Goal: Task Accomplishment & Management: Use online tool/utility

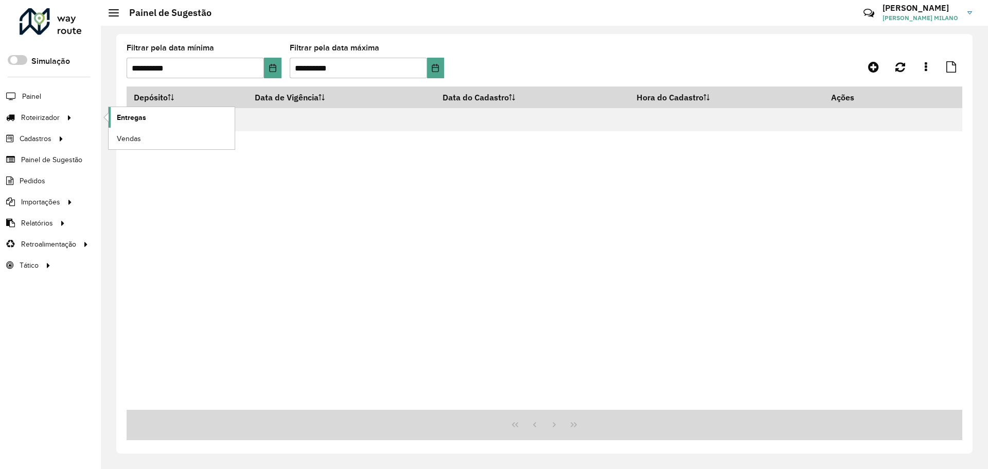
click at [143, 116] on span "Entregas" at bounding box center [131, 117] width 29 height 11
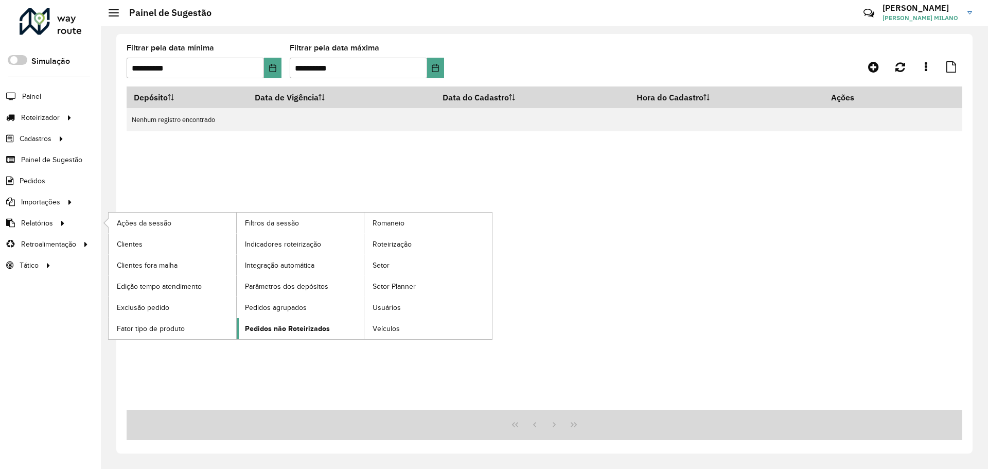
click at [333, 325] on link "Pedidos não Roteirizados" at bounding box center [301, 328] width 128 height 21
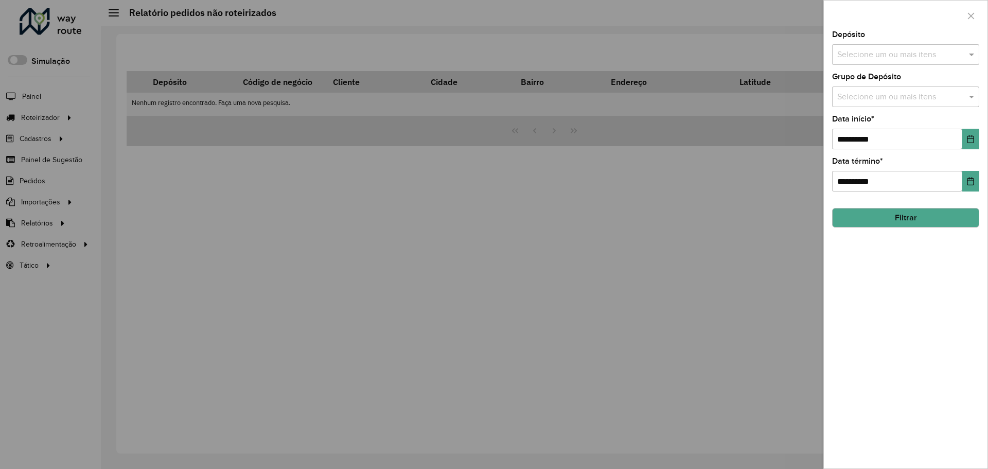
click at [902, 57] on input "text" at bounding box center [900, 55] width 132 height 12
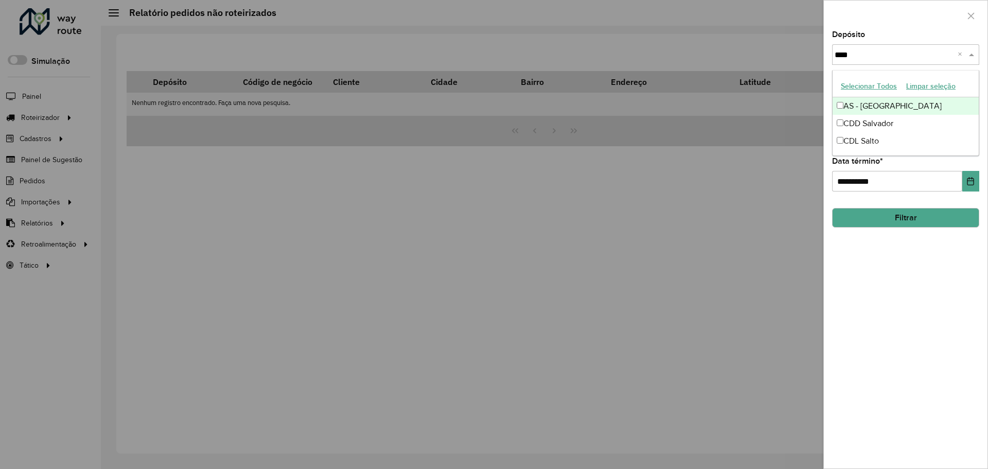
type input "*****"
click at [864, 105] on div "CDL Salto" at bounding box center [905, 105] width 146 height 17
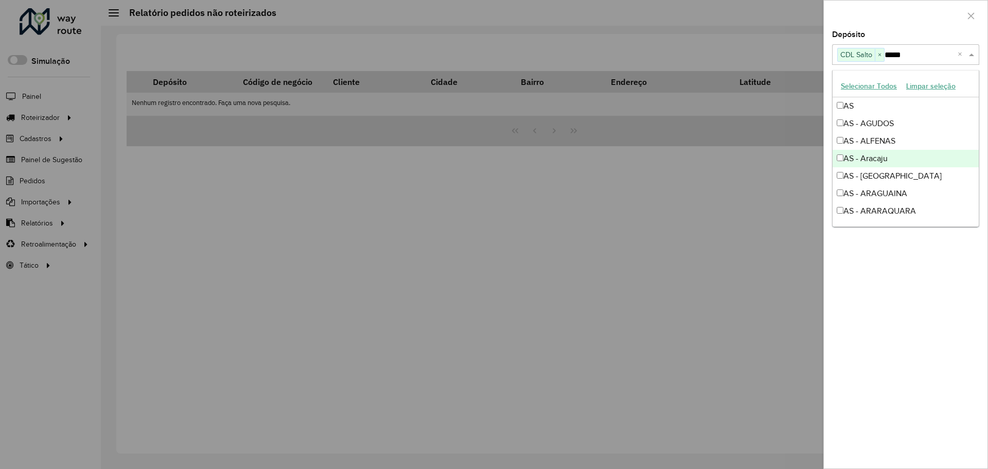
click at [915, 311] on div "**********" at bounding box center [906, 249] width 164 height 437
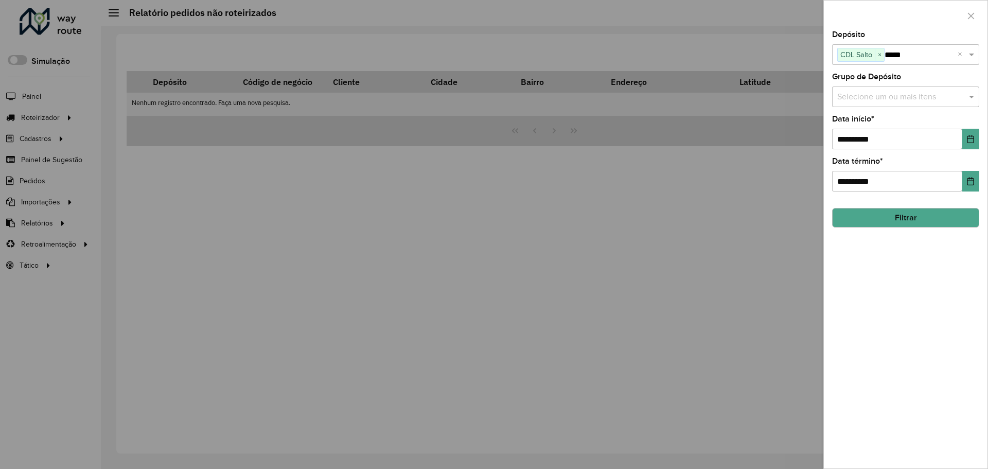
drag, startPoint x: 951, startPoint y: 222, endPoint x: 938, endPoint y: 225, distance: 13.9
click at [951, 223] on button "Filtrar" at bounding box center [905, 218] width 147 height 20
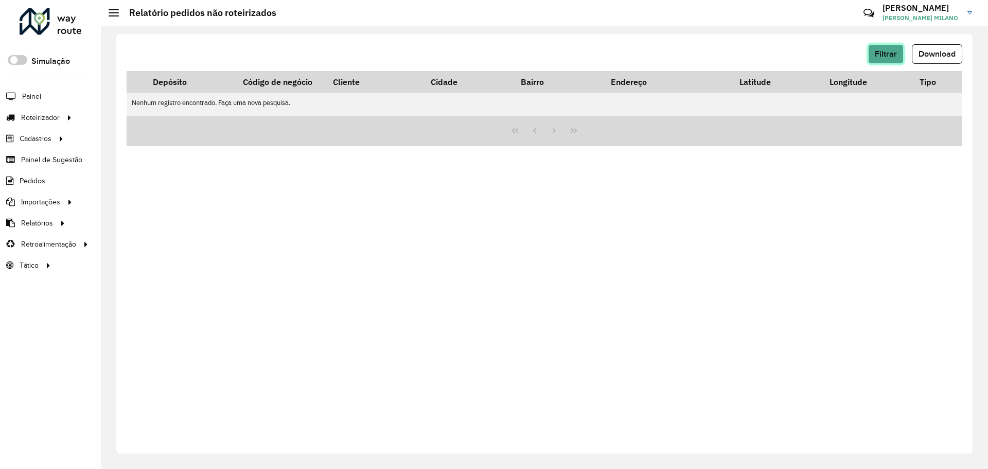
click at [896, 52] on span "Filtrar" at bounding box center [885, 53] width 22 height 9
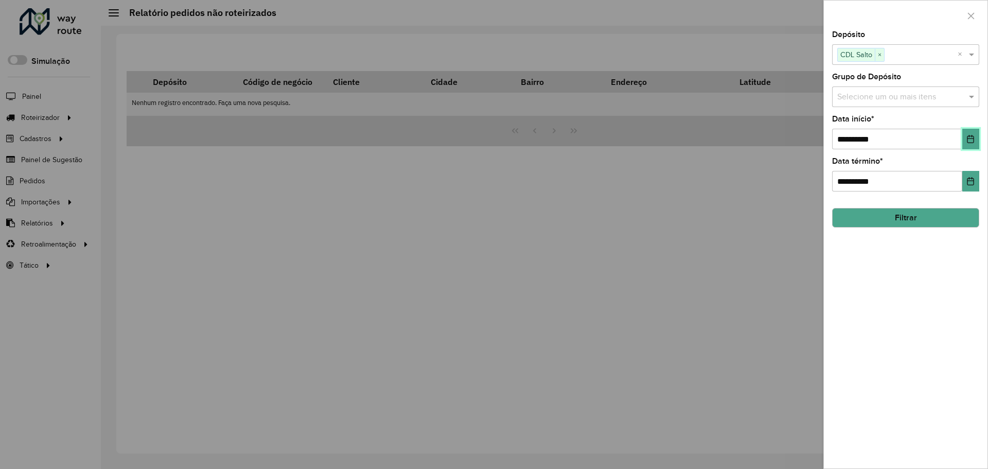
click at [969, 141] on icon "Choose Date" at bounding box center [970, 139] width 8 height 8
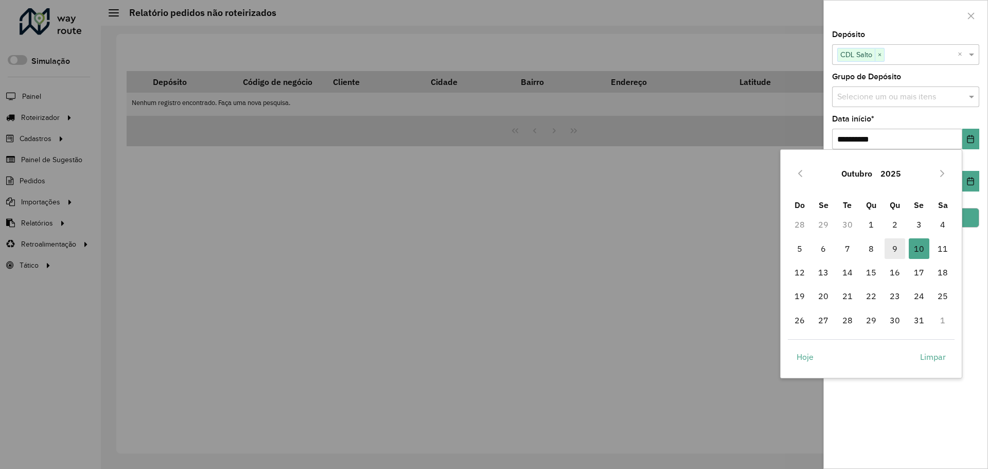
click at [899, 249] on span "9" at bounding box center [894, 248] width 21 height 21
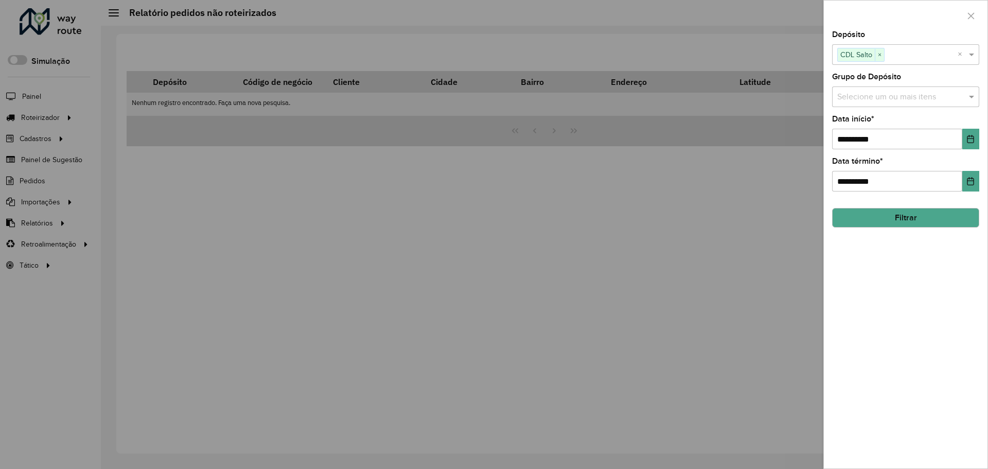
click at [915, 206] on hb-field-button "Filtrar" at bounding box center [905, 214] width 147 height 28
click at [913, 214] on button "Filtrar" at bounding box center [905, 218] width 147 height 20
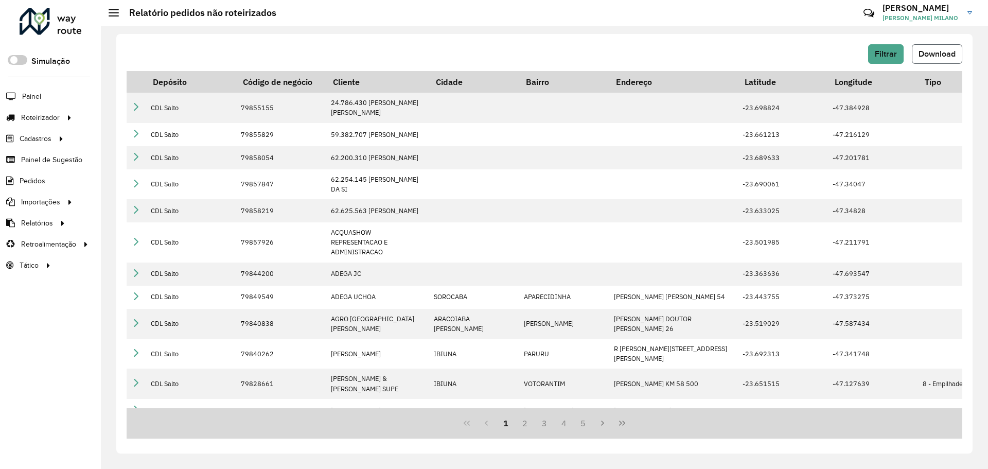
click at [932, 61] on button "Download" at bounding box center [936, 54] width 50 height 20
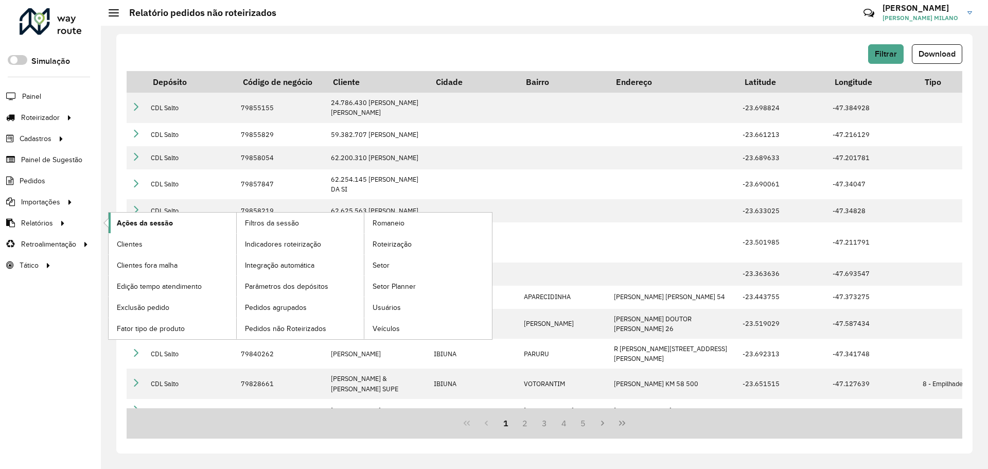
click at [162, 221] on span "Ações da sessão" at bounding box center [145, 223] width 56 height 11
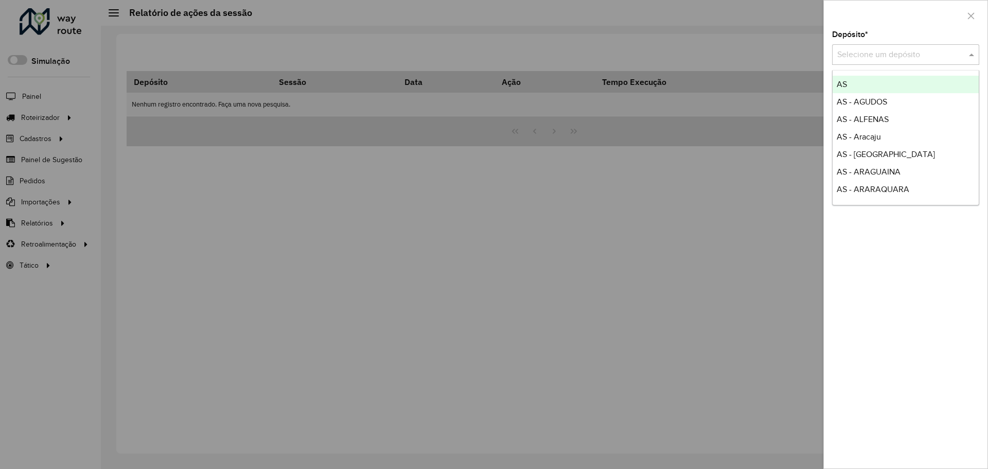
click at [905, 53] on input "text" at bounding box center [895, 55] width 116 height 12
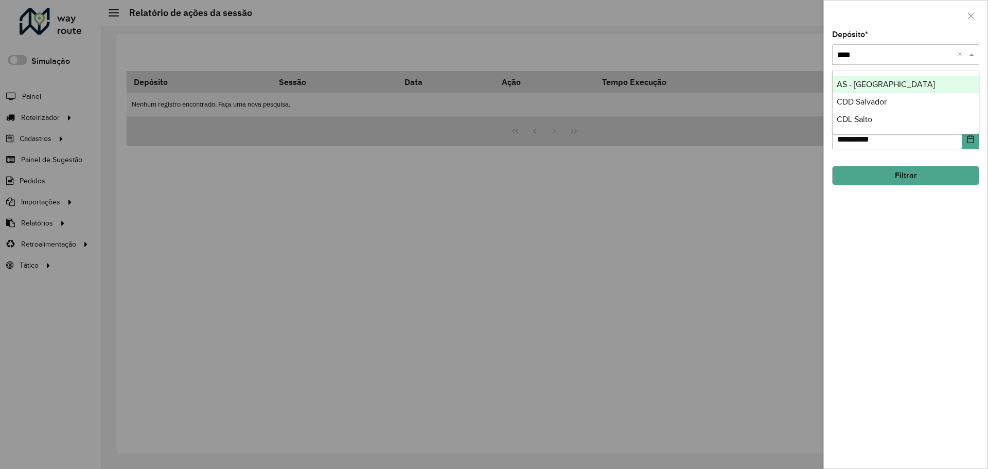
type input "*****"
click at [881, 90] on div "CDL Salto" at bounding box center [905, 84] width 146 height 17
click at [289, 235] on div at bounding box center [494, 234] width 988 height 469
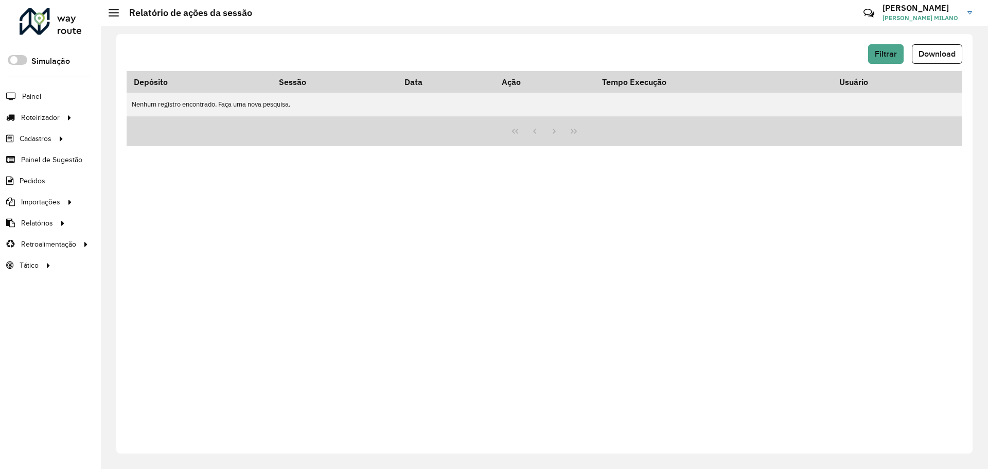
click at [866, 56] on div "Filtrar Download" at bounding box center [544, 54] width 835 height 20
click at [901, 59] on button "Filtrar" at bounding box center [885, 54] width 35 height 20
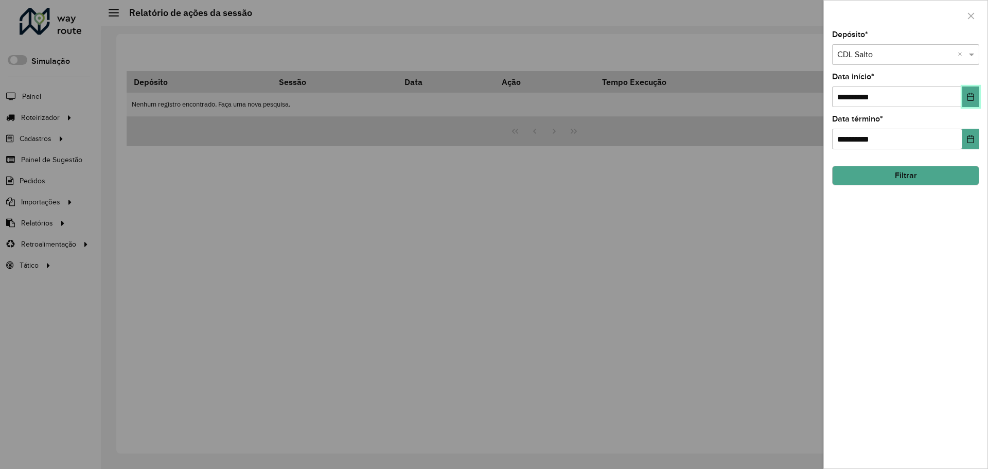
click at [968, 92] on button "Choose Date" at bounding box center [970, 96] width 17 height 21
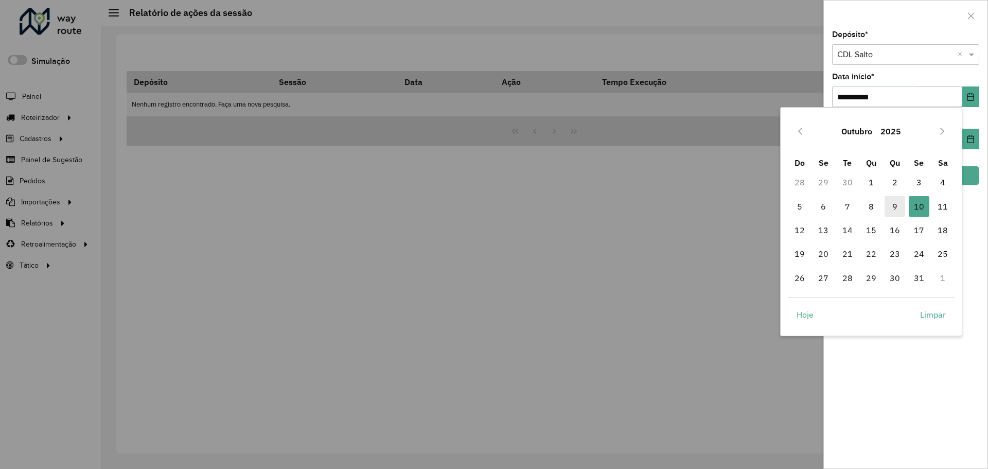
click at [901, 210] on span "9" at bounding box center [894, 206] width 21 height 21
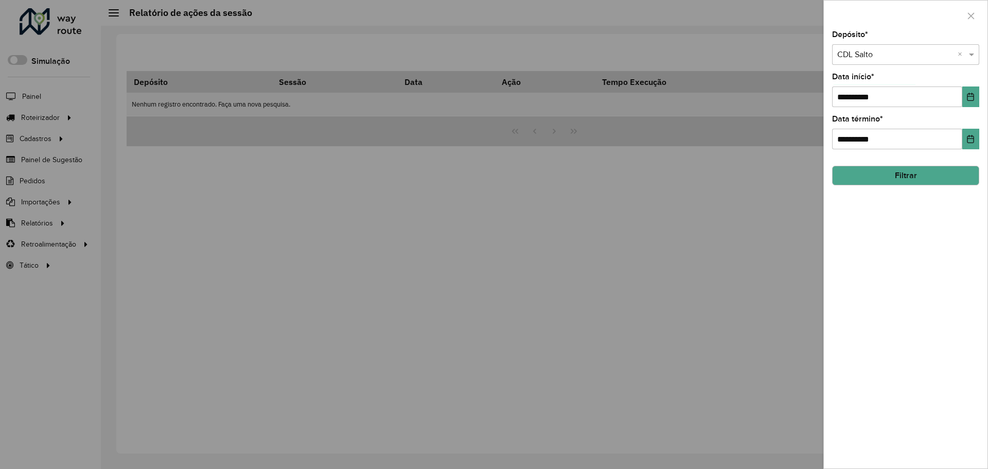
click at [908, 180] on button "Filtrar" at bounding box center [905, 176] width 147 height 20
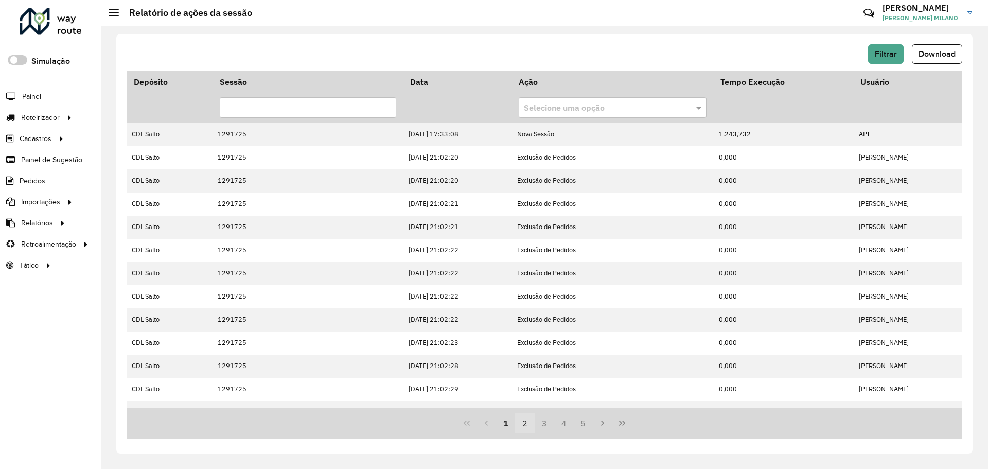
click at [524, 425] on button "2" at bounding box center [525, 423] width 20 height 20
click at [544, 425] on button "3" at bounding box center [544, 423] width 20 height 20
click at [563, 423] on button "4" at bounding box center [564, 423] width 20 height 20
click at [579, 423] on button "6" at bounding box center [584, 423] width 20 height 20
click at [594, 420] on button "Next Page" at bounding box center [603, 423] width 20 height 20
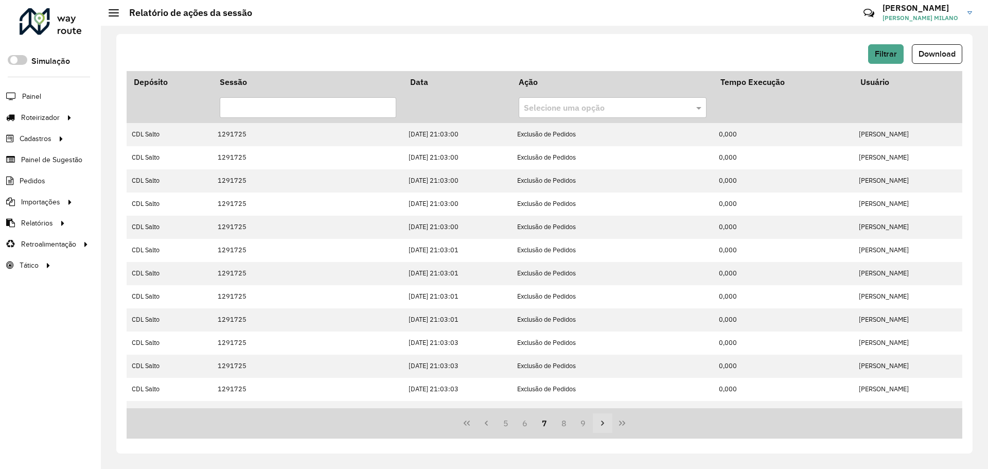
click at [593, 420] on button "Next Page" at bounding box center [603, 423] width 20 height 20
click at [595, 419] on button "Next Page" at bounding box center [603, 423] width 20 height 20
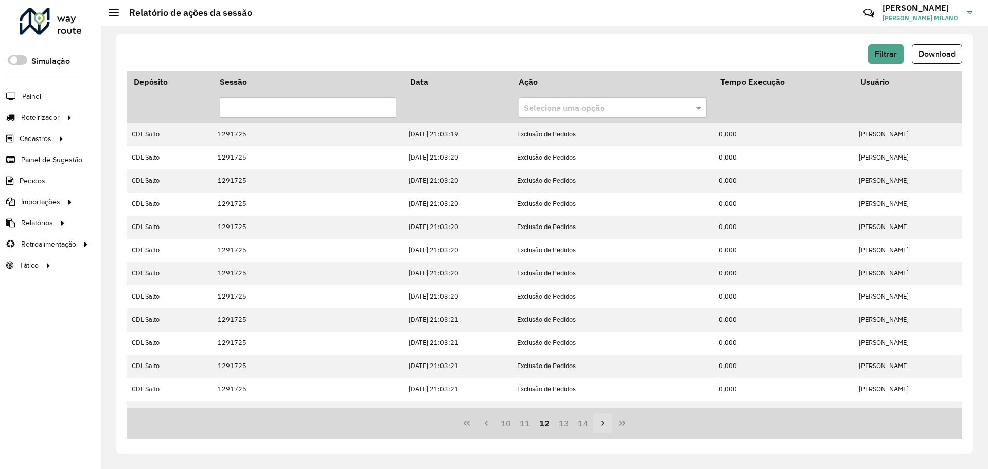
click at [595, 419] on button "Next Page" at bounding box center [603, 423] width 20 height 20
click at [488, 425] on icon "Previous Page" at bounding box center [486, 423] width 8 height 8
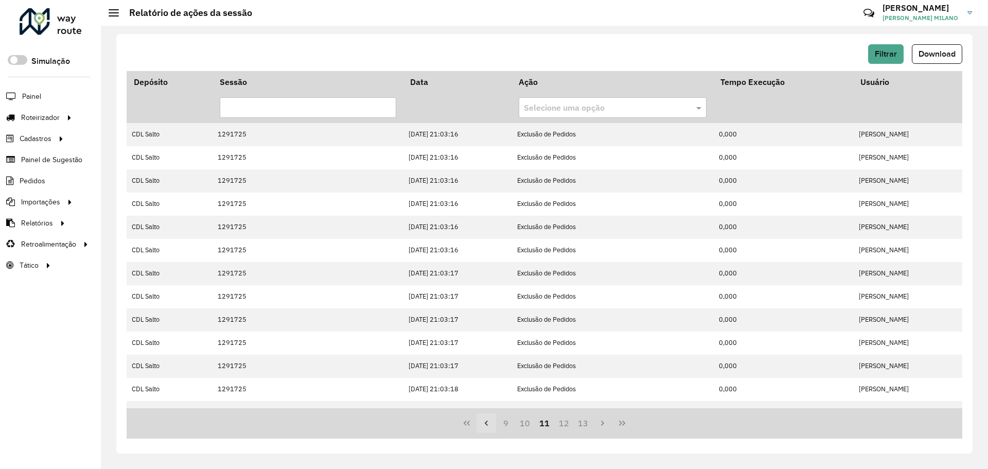
click at [488, 425] on icon "Previous Page" at bounding box center [486, 423] width 8 height 8
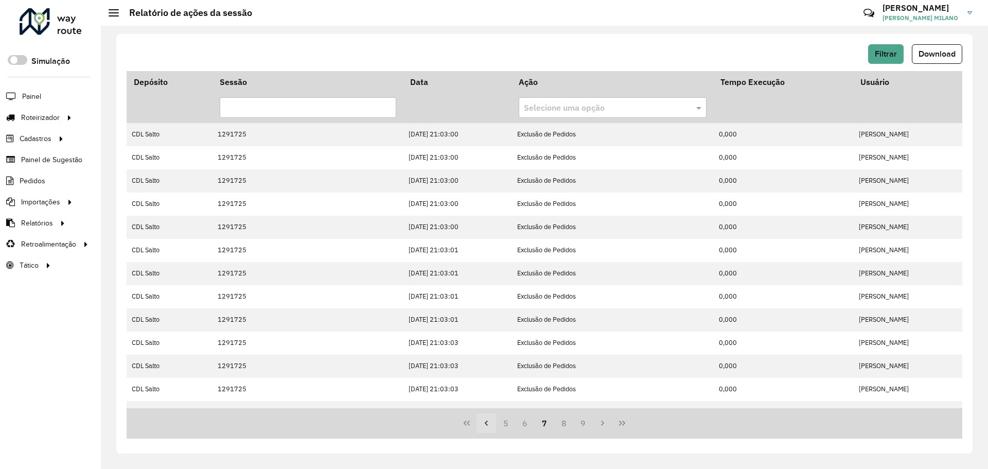
click at [488, 425] on icon "Previous Page" at bounding box center [486, 423] width 8 height 8
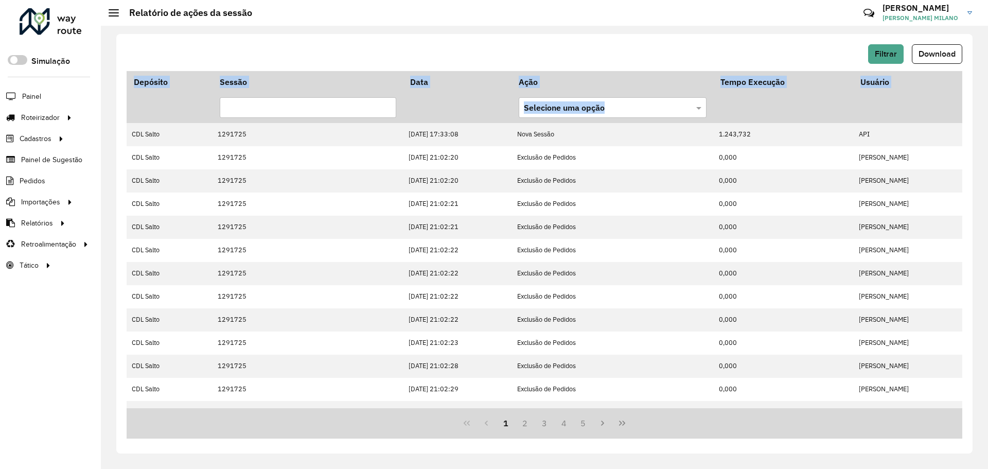
click at [488, 425] on div "1 2 3 4 5" at bounding box center [544, 423] width 835 height 30
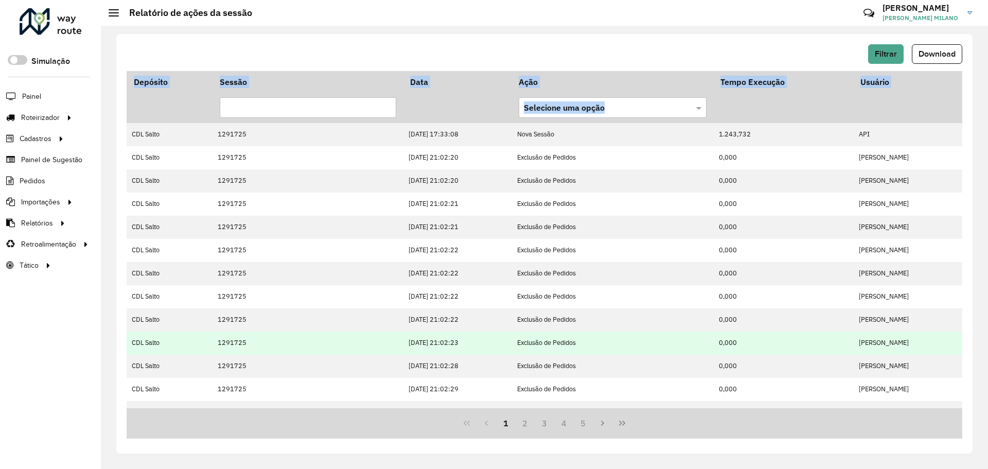
click at [495, 345] on td "09/10/2025 21:02:23" at bounding box center [457, 342] width 109 height 23
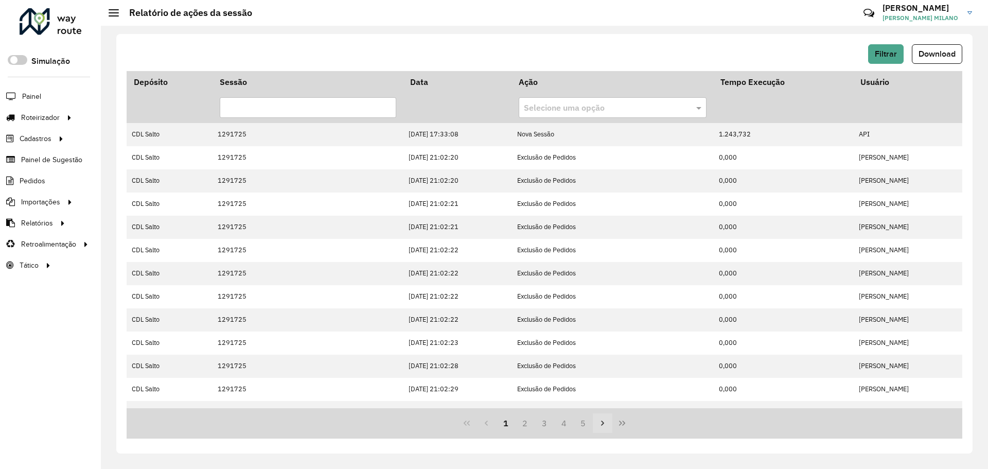
click at [607, 424] on button "Next Page" at bounding box center [603, 423] width 20 height 20
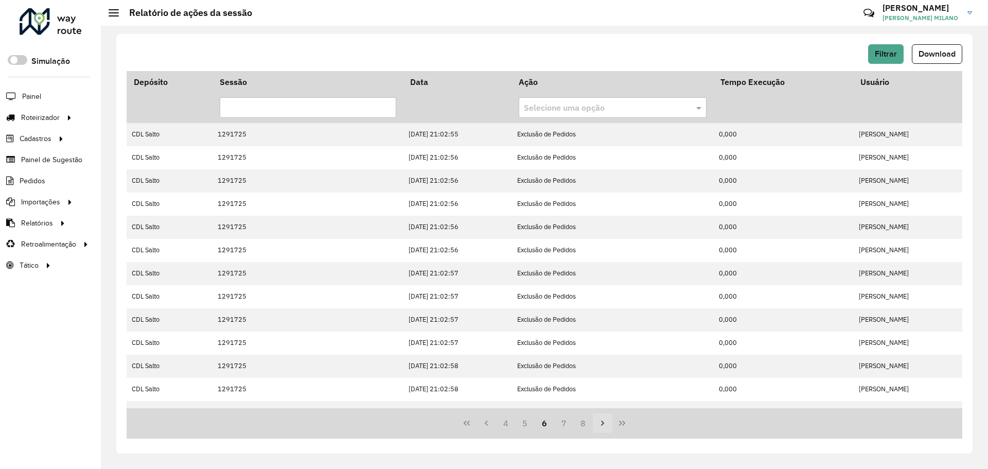
click at [607, 424] on button "Next Page" at bounding box center [603, 423] width 20 height 20
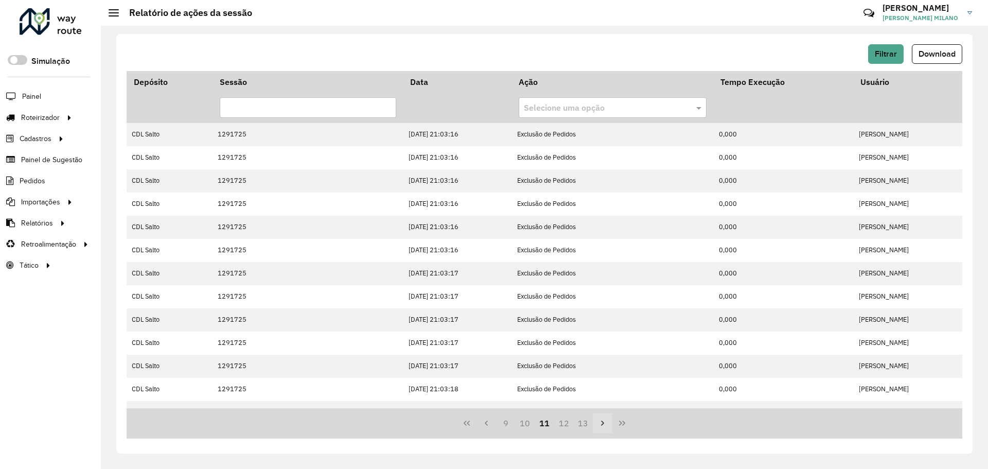
click at [607, 424] on button "Next Page" at bounding box center [603, 423] width 20 height 20
click at [620, 424] on icon "Last Page" at bounding box center [622, 422] width 6 height 5
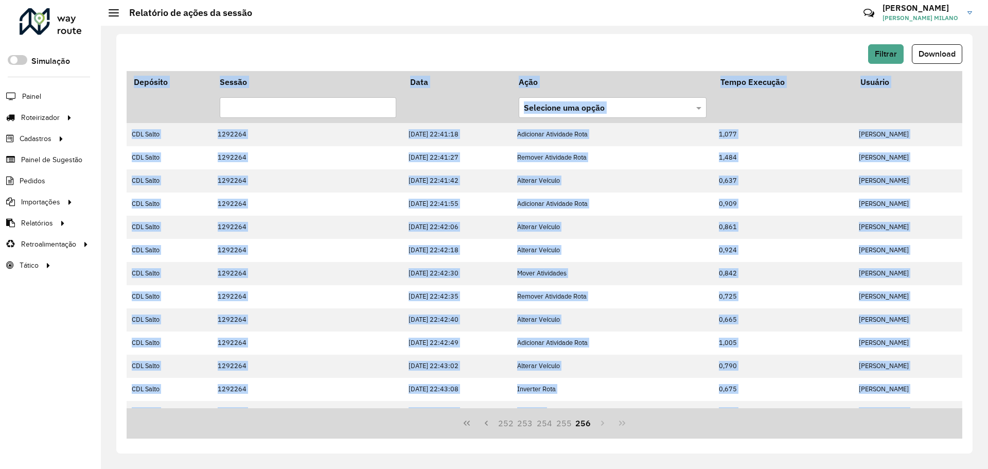
click at [620, 424] on div "252 253 254 255 256" at bounding box center [544, 423] width 835 height 30
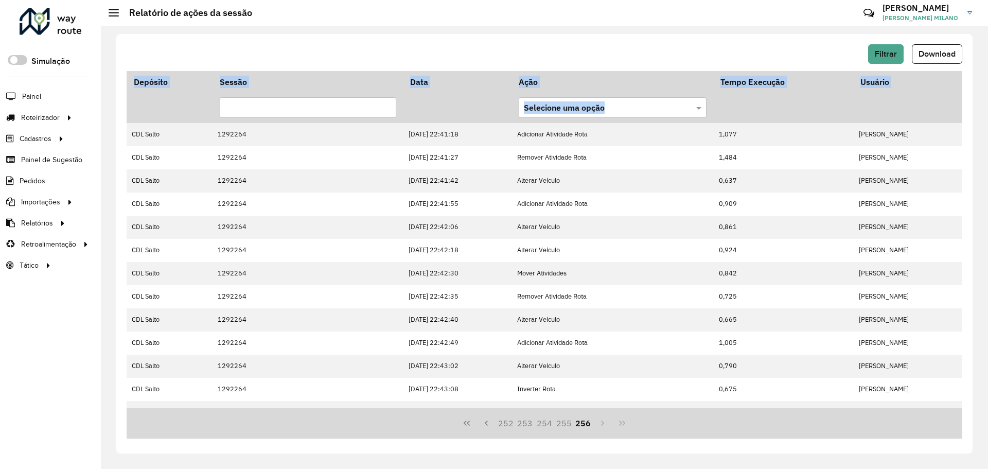
click at [620, 424] on div "252 253 254 255 256" at bounding box center [544, 423] width 835 height 30
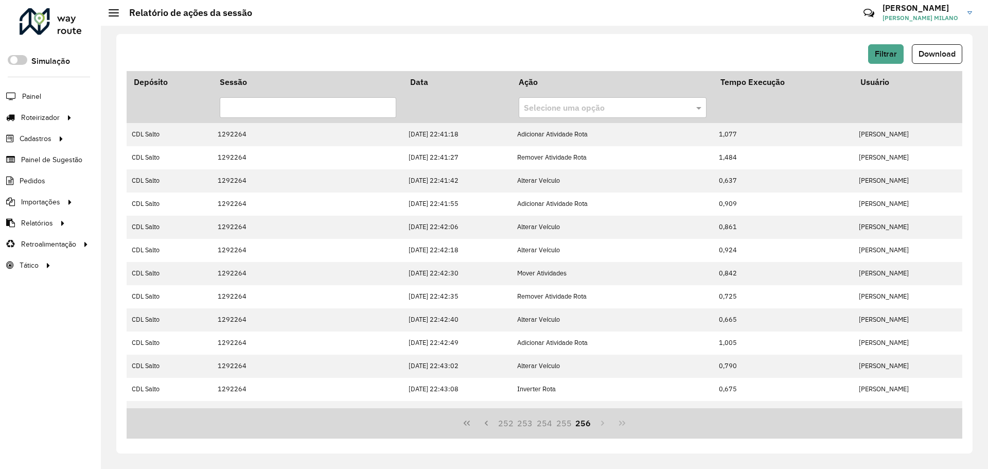
click at [613, 425] on div "252 253 254 255 256" at bounding box center [544, 423] width 835 height 30
click at [562, 421] on button "255" at bounding box center [564, 423] width 20 height 20
click at [535, 425] on button "254" at bounding box center [544, 423] width 20 height 20
click at [523, 425] on button "253" at bounding box center [525, 423] width 20 height 20
click at [510, 425] on button "251" at bounding box center [506, 423] width 20 height 20
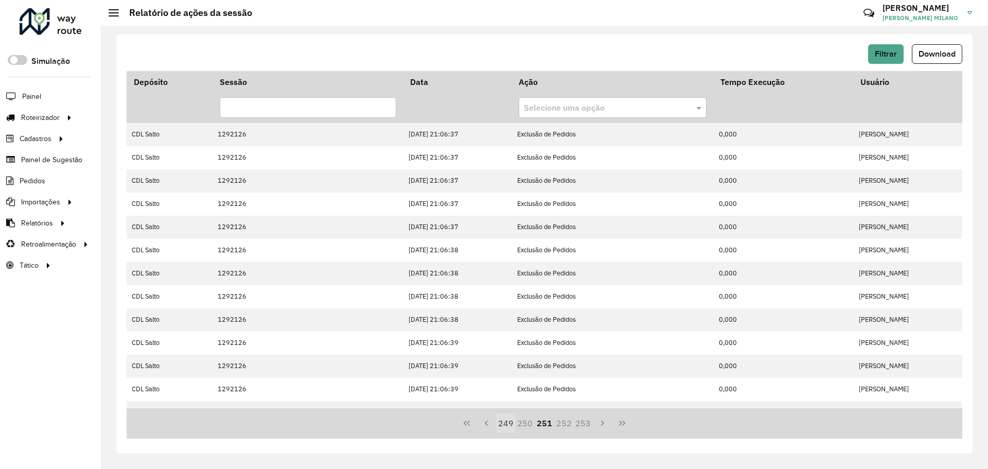
click at [504, 426] on button "249" at bounding box center [506, 423] width 20 height 20
click at [487, 427] on button "Previous Page" at bounding box center [486, 423] width 20 height 20
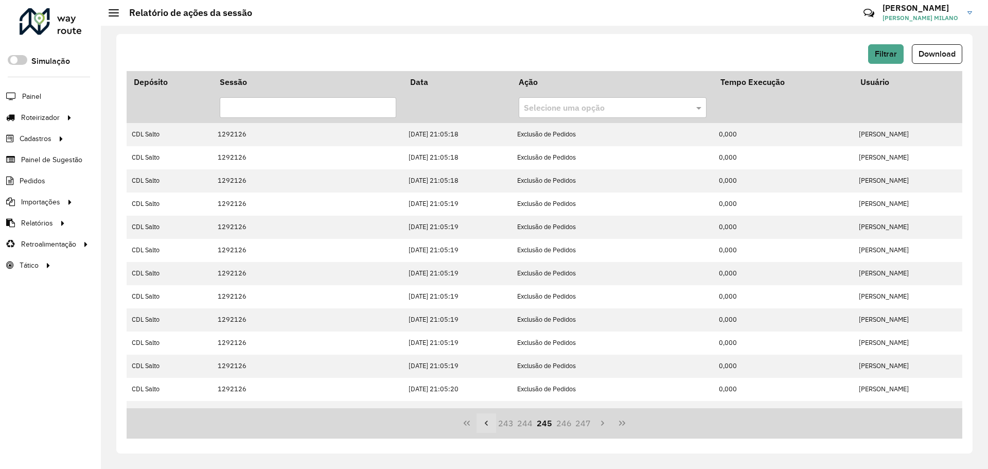
click at [487, 427] on button "Previous Page" at bounding box center [486, 423] width 20 height 20
click at [487, 428] on button "Previous Page" at bounding box center [486, 423] width 20 height 20
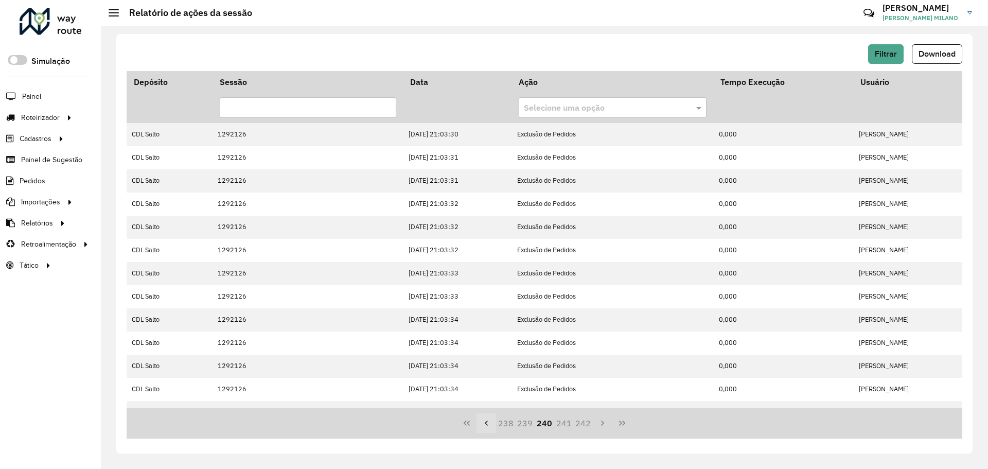
click at [487, 428] on button "Previous Page" at bounding box center [486, 423] width 20 height 20
click at [488, 428] on button "Previous Page" at bounding box center [486, 423] width 20 height 20
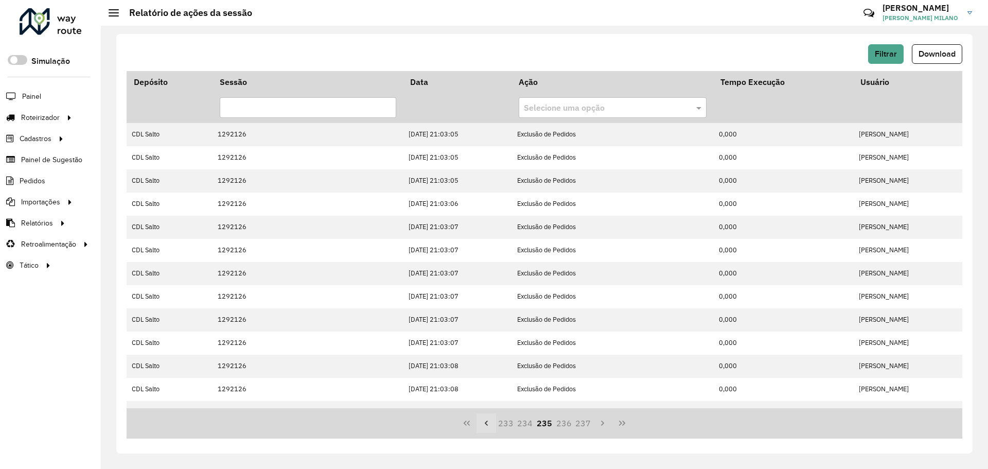
click at [488, 428] on button "Previous Page" at bounding box center [486, 423] width 20 height 20
click at [470, 421] on button "First Page" at bounding box center [467, 423] width 20 height 20
click at [521, 426] on button "2" at bounding box center [525, 423] width 20 height 20
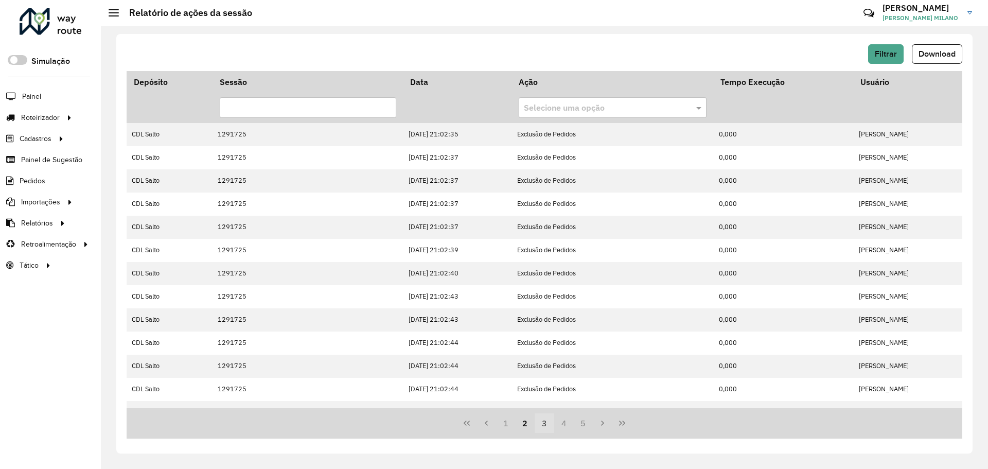
click at [543, 422] on button "3" at bounding box center [544, 423] width 20 height 20
click at [561, 422] on button "4" at bounding box center [564, 423] width 20 height 20
click at [582, 422] on button "6" at bounding box center [584, 423] width 20 height 20
click at [601, 422] on icon "Next Page" at bounding box center [602, 423] width 8 height 8
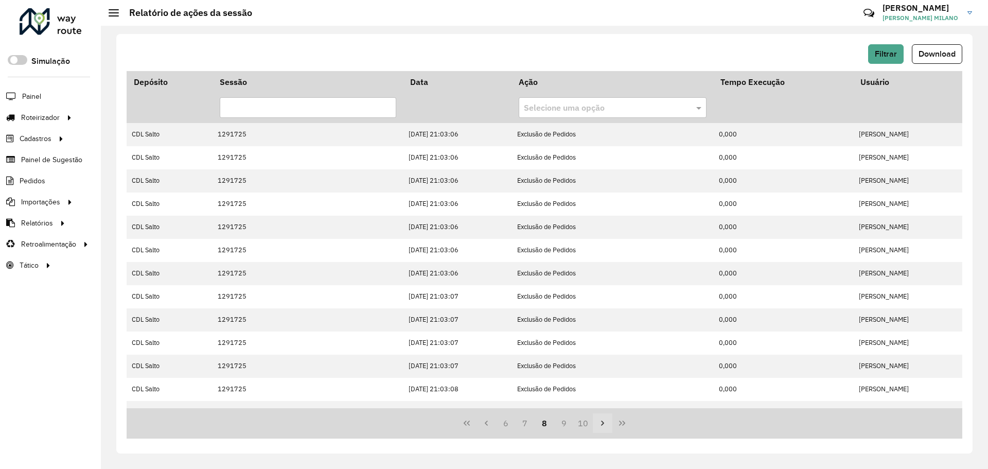
click at [601, 422] on icon "Next Page" at bounding box center [602, 423] width 8 height 8
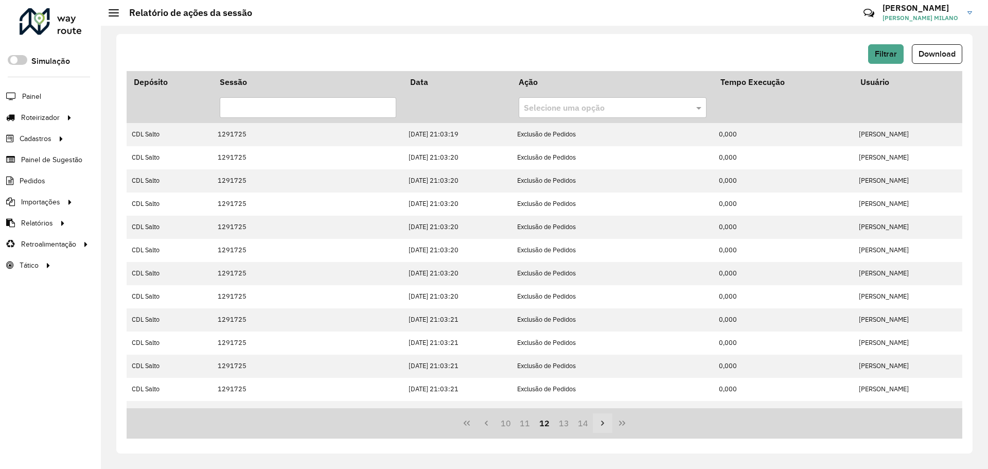
click at [601, 422] on icon "Next Page" at bounding box center [602, 423] width 8 height 8
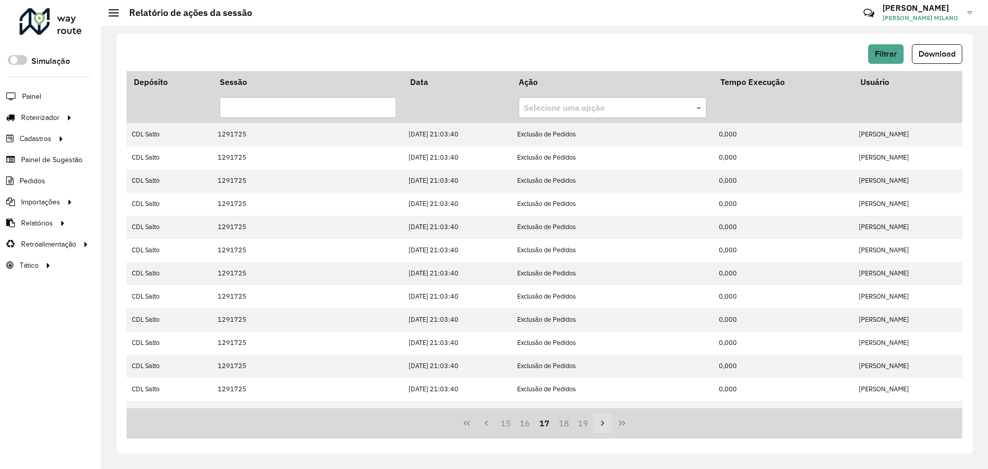
click at [601, 422] on icon "Next Page" at bounding box center [602, 423] width 8 height 8
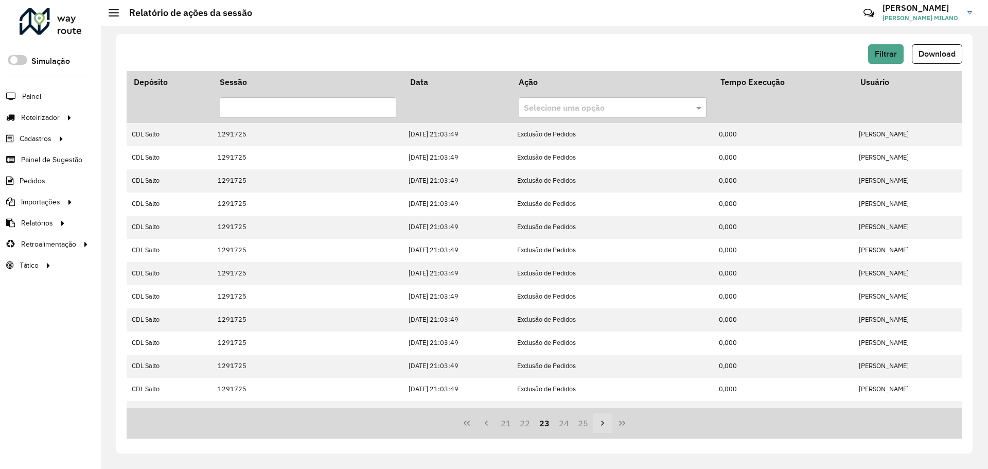
click at [601, 422] on icon "Next Page" at bounding box center [602, 423] width 8 height 8
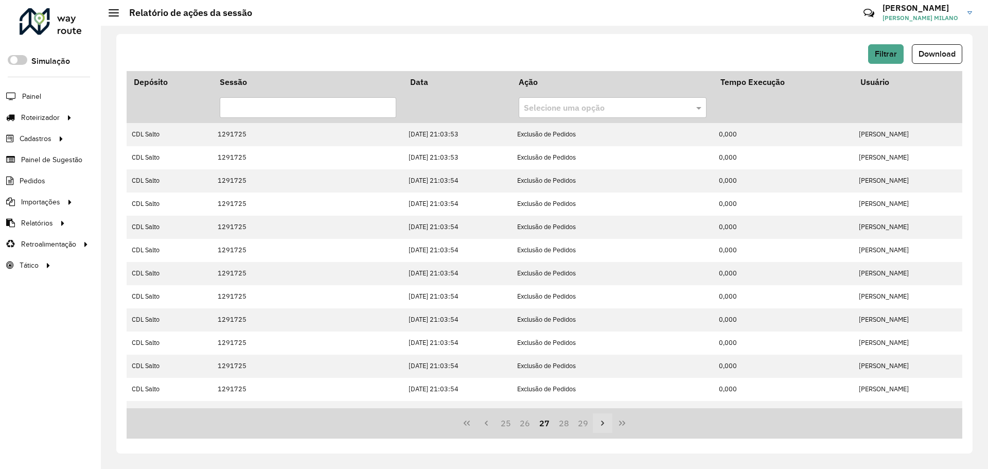
click at [601, 422] on icon "Next Page" at bounding box center [602, 423] width 8 height 8
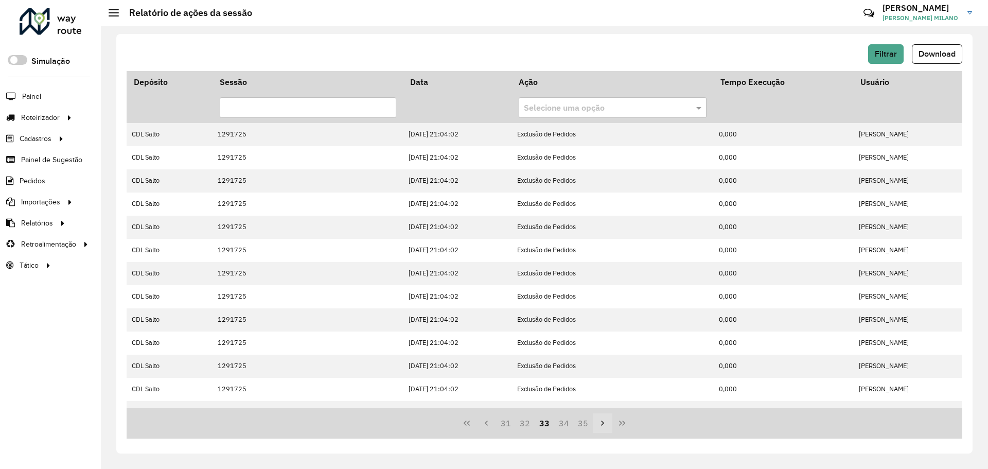
click at [601, 422] on icon "Next Page" at bounding box center [602, 423] width 8 height 8
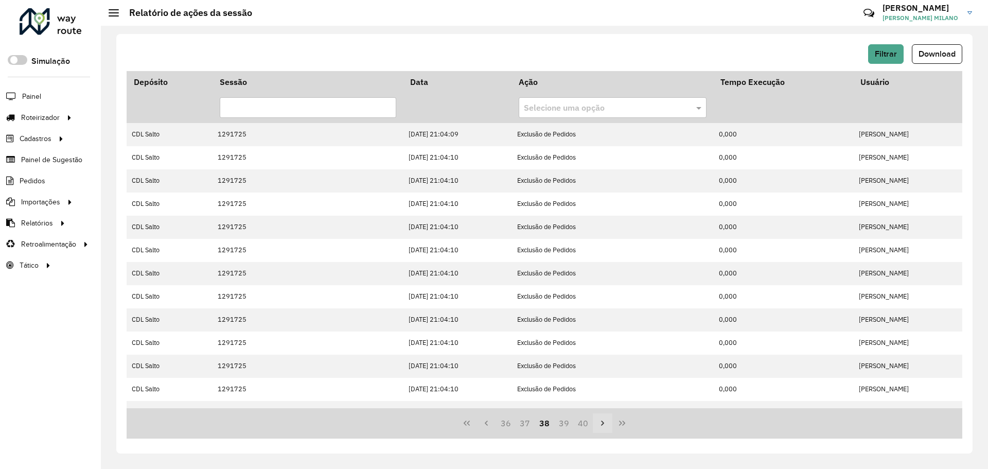
click at [601, 422] on icon "Next Page" at bounding box center [602, 423] width 8 height 8
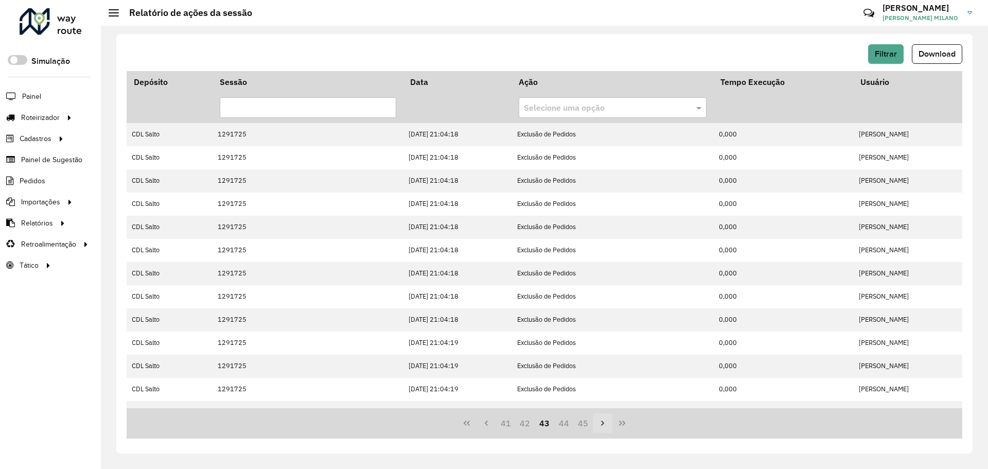
click at [601, 422] on icon "Next Page" at bounding box center [602, 423] width 8 height 8
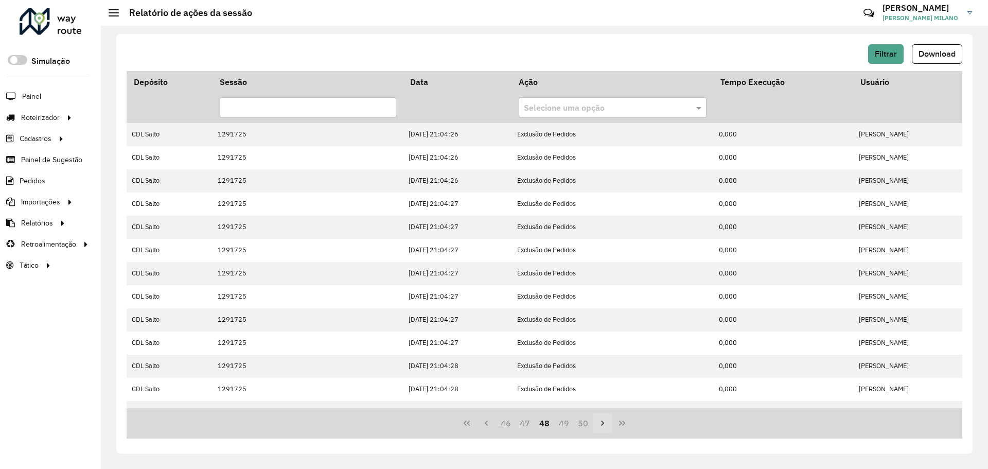
click at [601, 422] on icon "Next Page" at bounding box center [602, 423] width 8 height 8
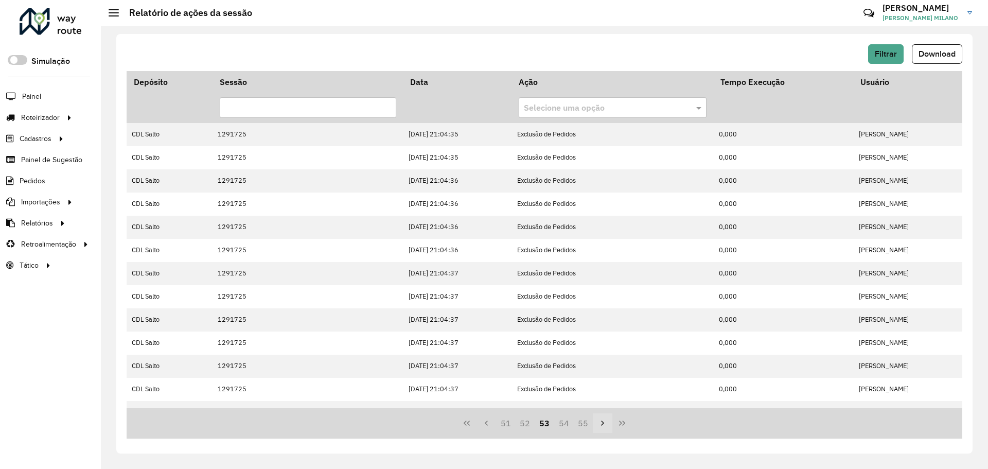
click at [601, 422] on icon "Next Page" at bounding box center [602, 423] width 8 height 8
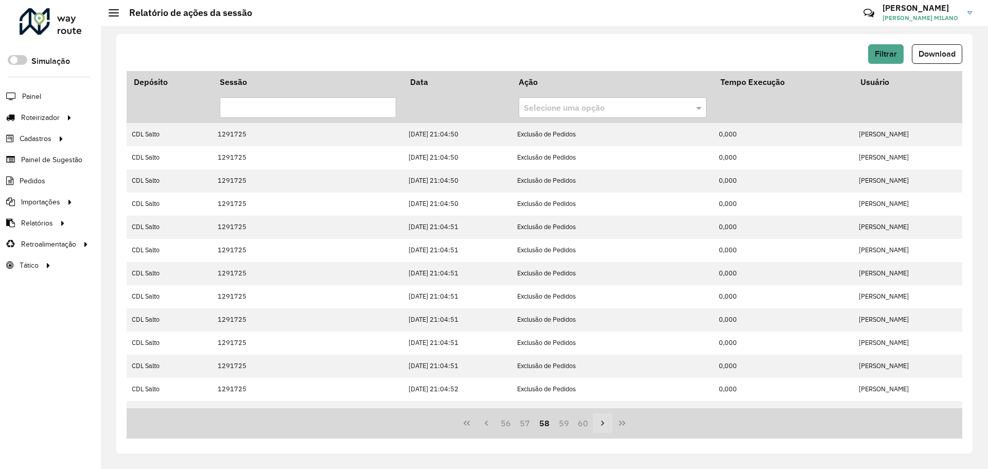
click at [601, 422] on icon "Next Page" at bounding box center [602, 423] width 8 height 8
click at [598, 422] on icon "Next Page" at bounding box center [602, 423] width 8 height 8
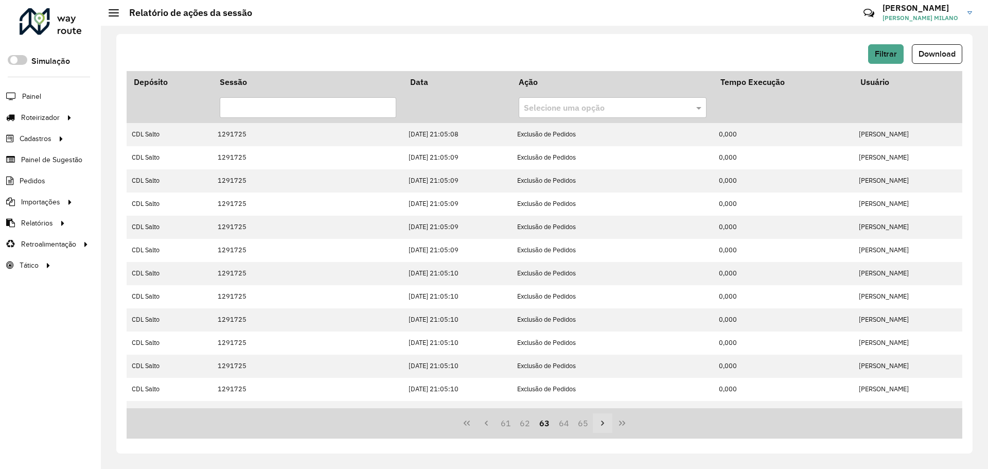
click at [598, 422] on button "Next Page" at bounding box center [603, 423] width 20 height 20
click at [597, 422] on button "Next Page" at bounding box center [603, 423] width 20 height 20
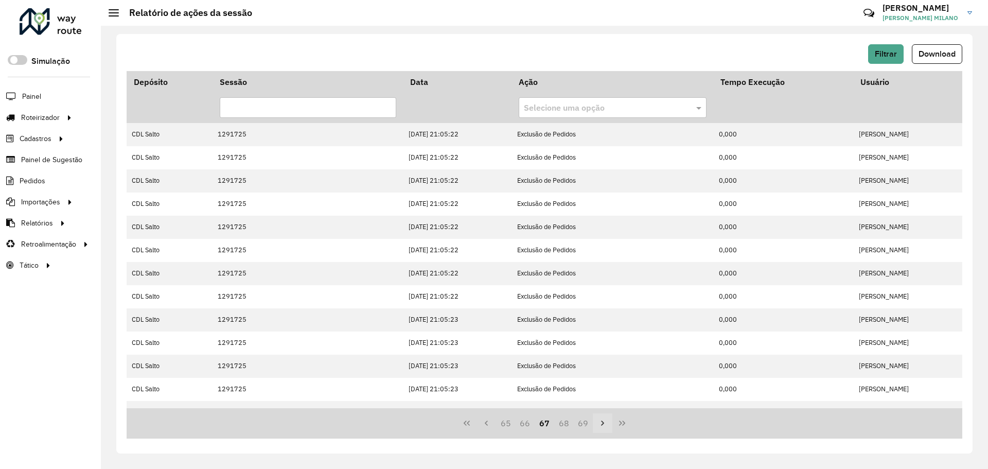
click at [596, 422] on button "Next Page" at bounding box center [603, 423] width 20 height 20
click at [595, 422] on button "Next Page" at bounding box center [603, 423] width 20 height 20
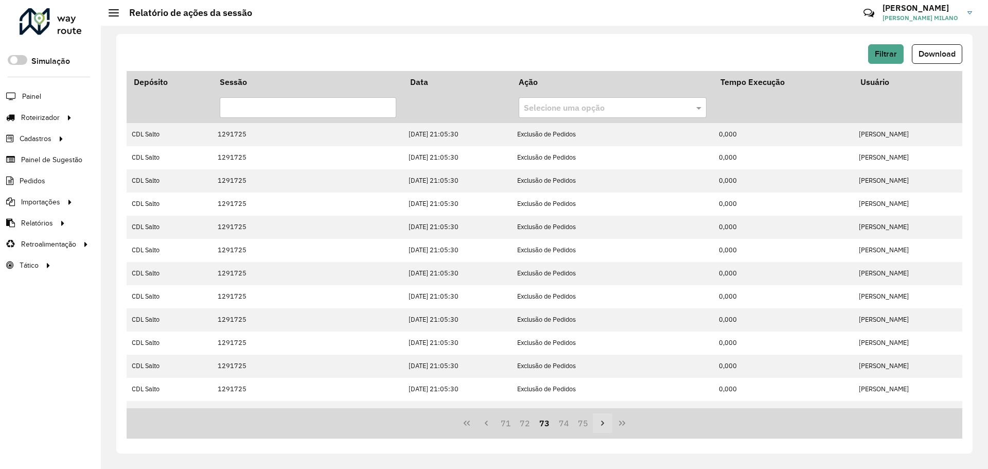
click at [595, 422] on button "Next Page" at bounding box center [603, 423] width 20 height 20
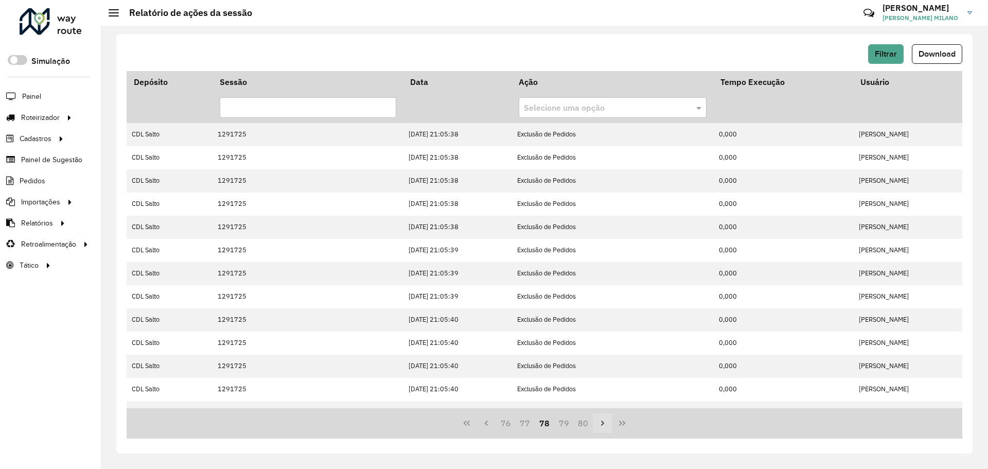
click at [595, 422] on button "Next Page" at bounding box center [603, 423] width 20 height 20
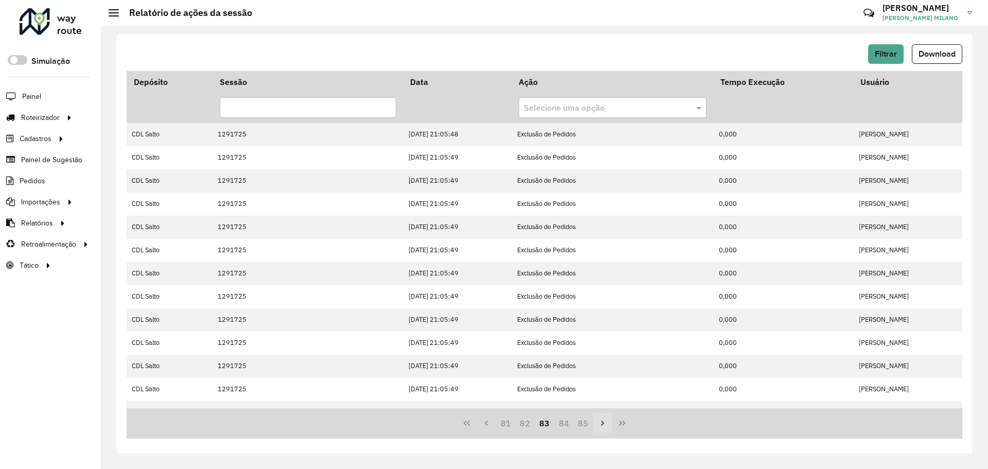
click at [595, 422] on button "Next Page" at bounding box center [603, 423] width 20 height 20
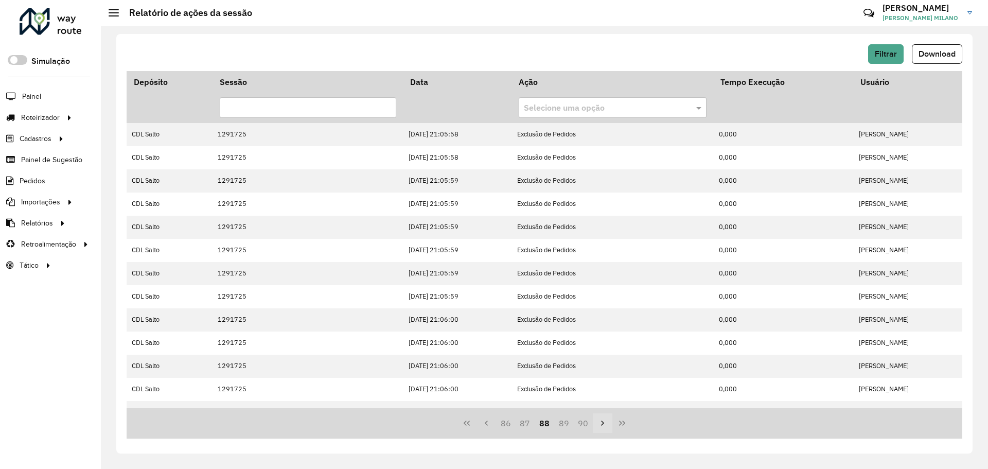
click at [595, 422] on button "Next Page" at bounding box center [603, 423] width 20 height 20
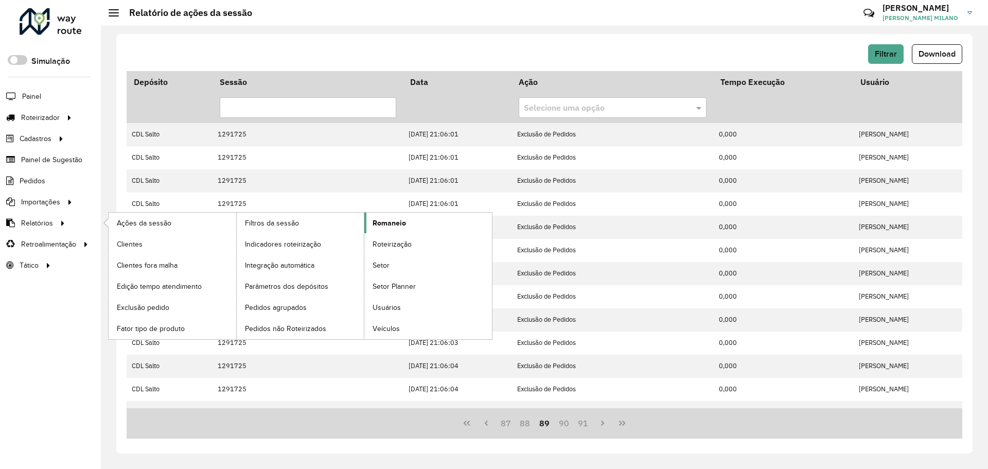
click at [386, 222] on span "Romaneio" at bounding box center [388, 223] width 33 height 11
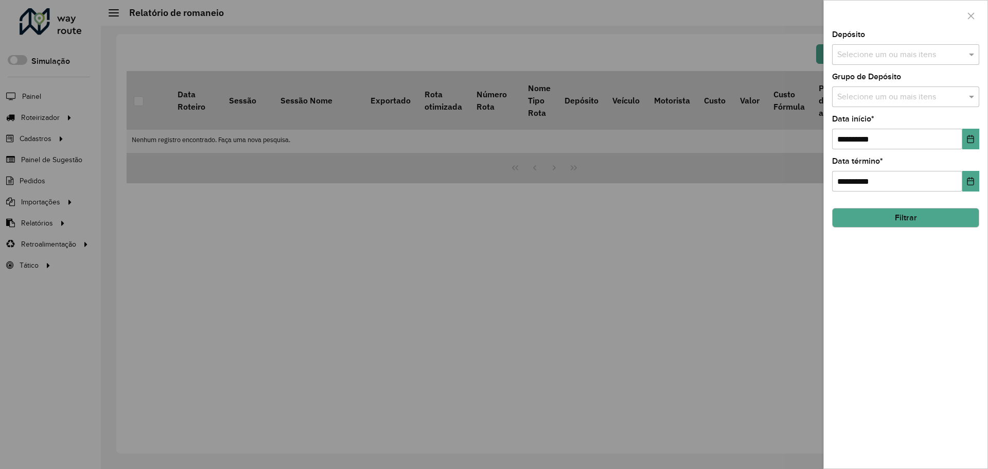
click at [937, 58] on input "text" at bounding box center [900, 55] width 132 height 12
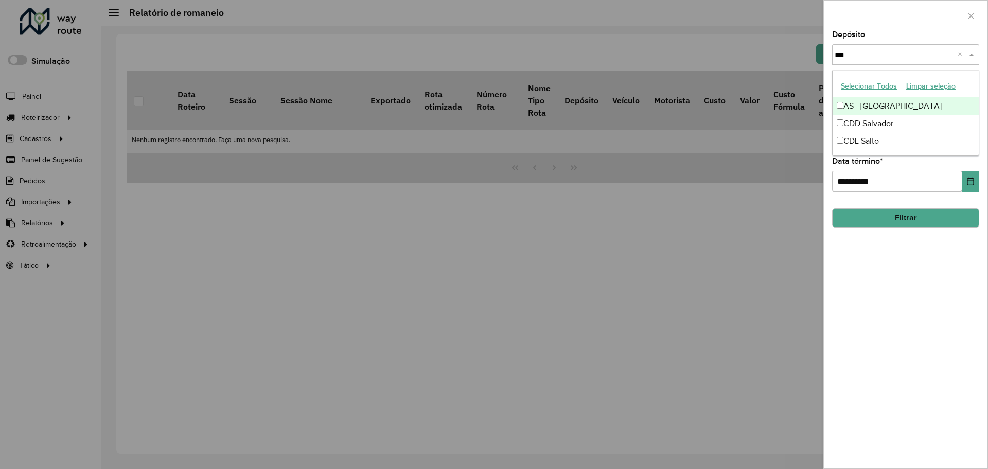
type input "****"
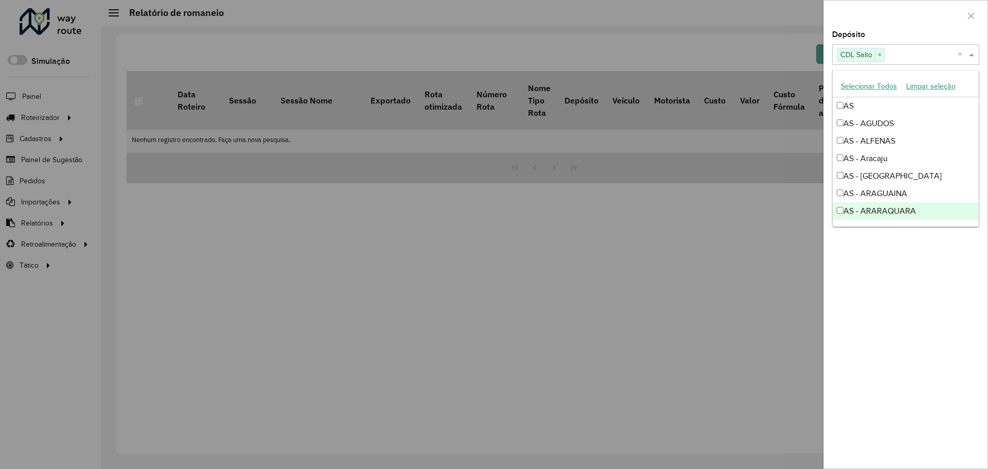
drag, startPoint x: 852, startPoint y: 334, endPoint x: 882, endPoint y: 280, distance: 61.7
click at [852, 334] on div "**********" at bounding box center [906, 249] width 164 height 437
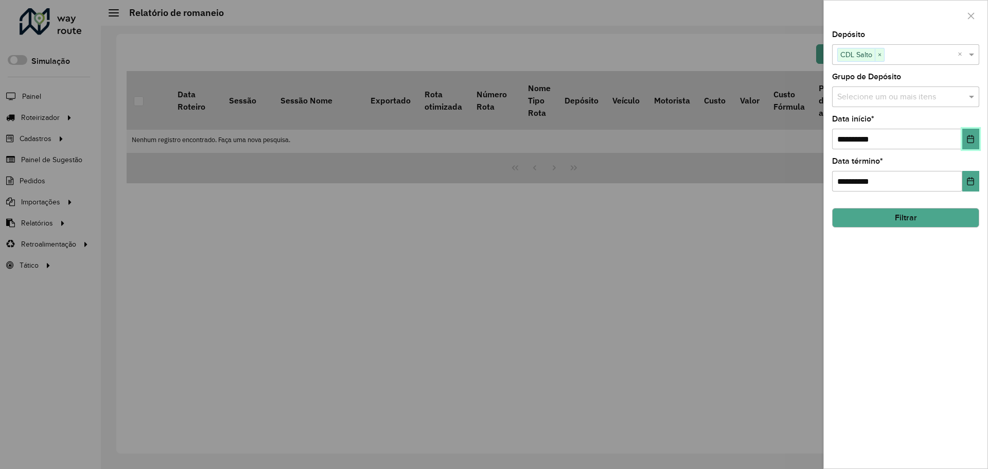
click at [972, 141] on icon "Choose Date" at bounding box center [970, 139] width 8 height 8
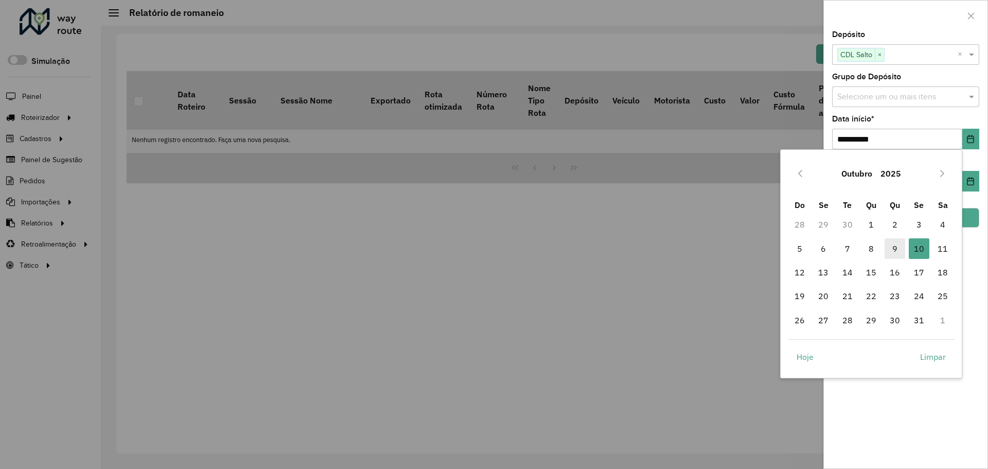
click at [893, 249] on span "9" at bounding box center [894, 248] width 21 height 21
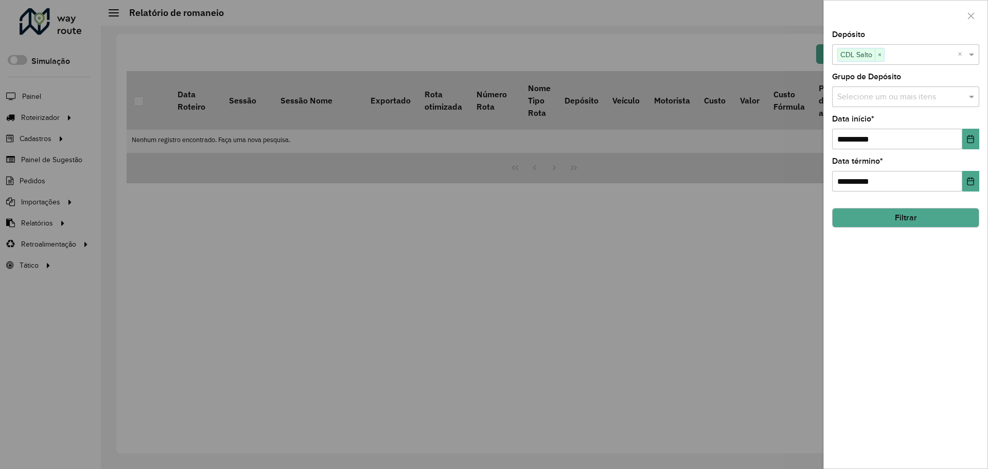
click at [915, 219] on button "Filtrar" at bounding box center [905, 218] width 147 height 20
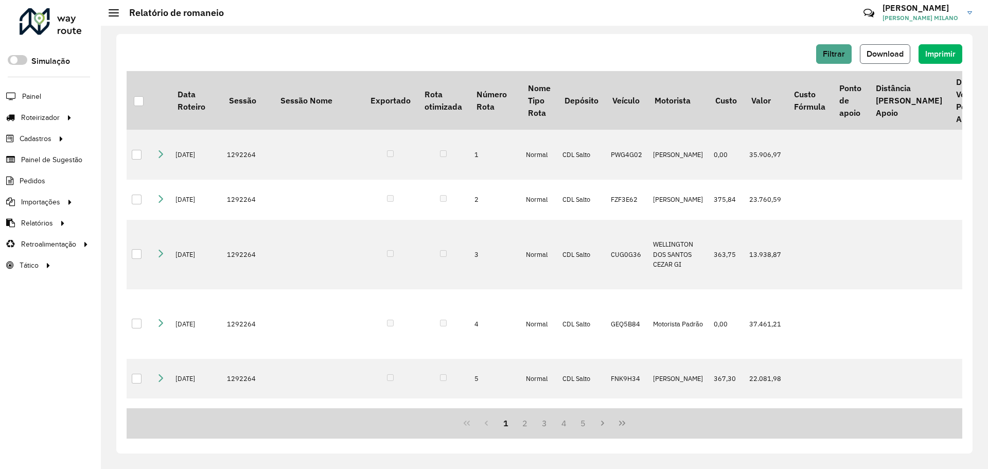
click at [892, 57] on span "Download" at bounding box center [884, 53] width 37 height 9
drag, startPoint x: 553, startPoint y: 408, endPoint x: 788, endPoint y: 438, distance: 236.5
click at [803, 445] on div "Filtrar Download Imprimir Data Roteiro Sessão Sessão Nome Exportado Rota otimiz…" at bounding box center [544, 243] width 856 height 419
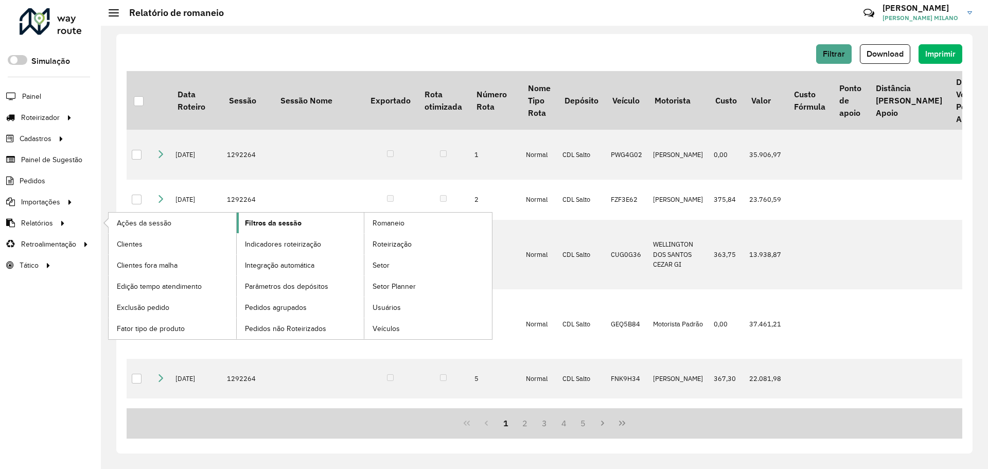
click at [259, 226] on span "Filtros da sessão" at bounding box center [273, 223] width 57 height 11
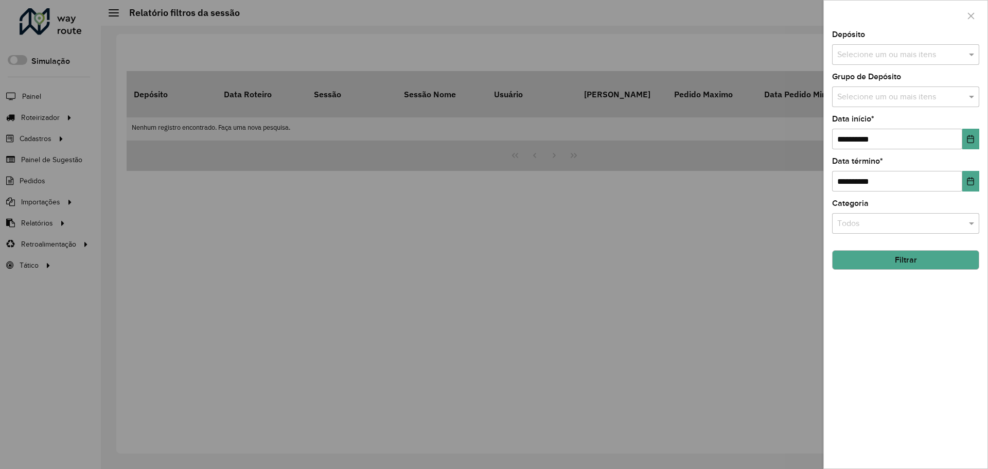
click at [874, 55] on input "text" at bounding box center [900, 55] width 132 height 12
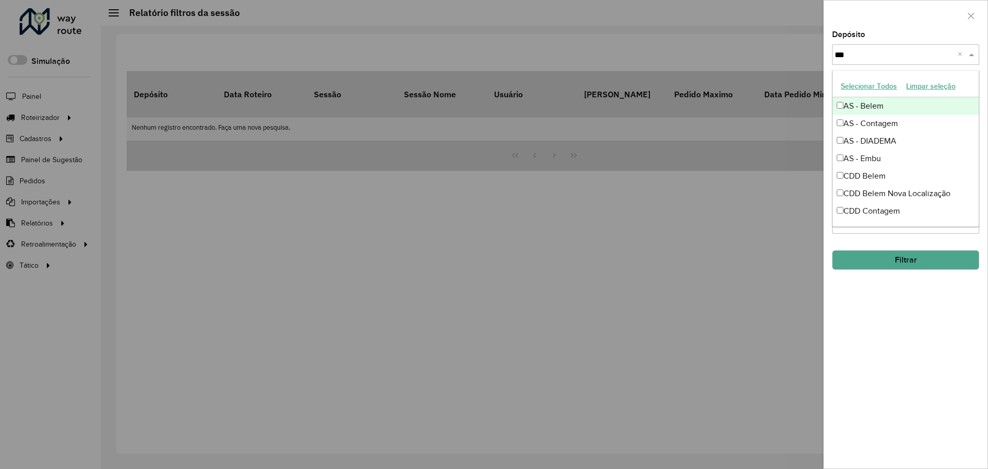
type input "****"
click at [879, 117] on div "CDD Embu" at bounding box center [905, 123] width 146 height 17
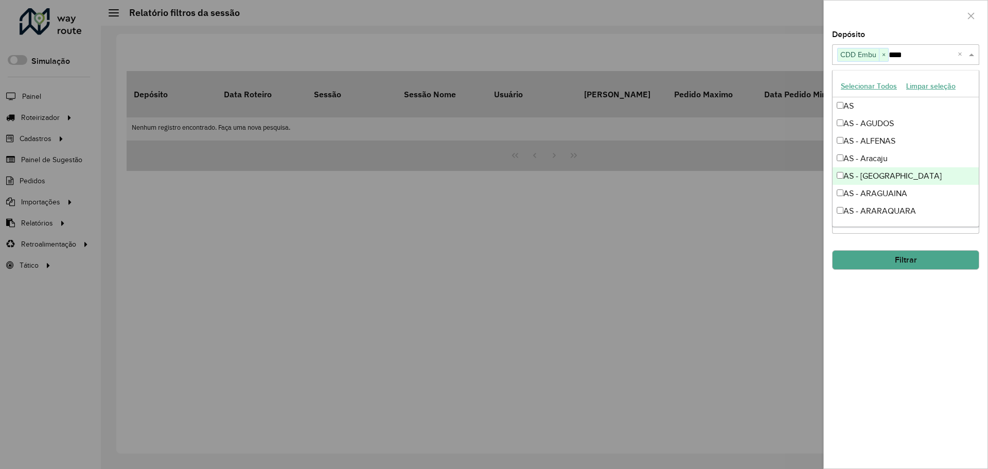
drag, startPoint x: 899, startPoint y: 332, endPoint x: 925, endPoint y: 235, distance: 100.6
click at [899, 332] on div "**********" at bounding box center [906, 249] width 164 height 437
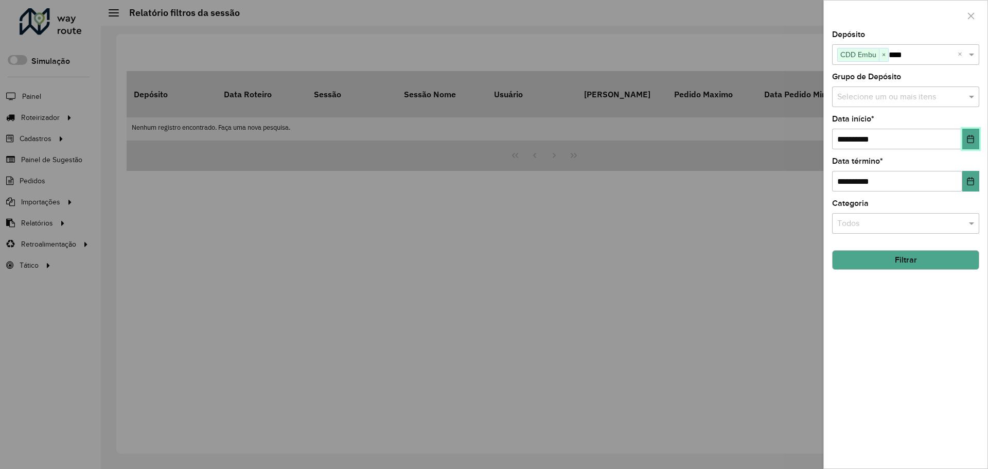
click at [968, 139] on icon "Choose Date" at bounding box center [970, 139] width 7 height 8
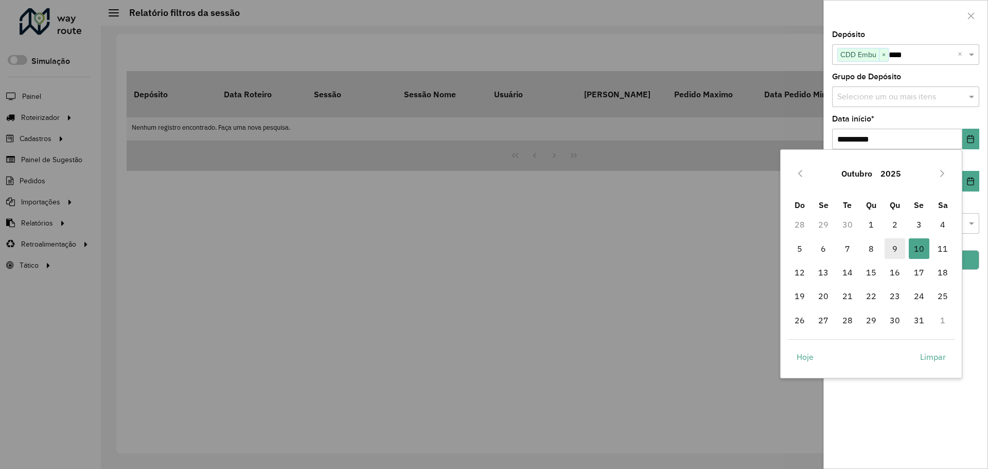
click at [891, 251] on span "9" at bounding box center [894, 248] width 21 height 21
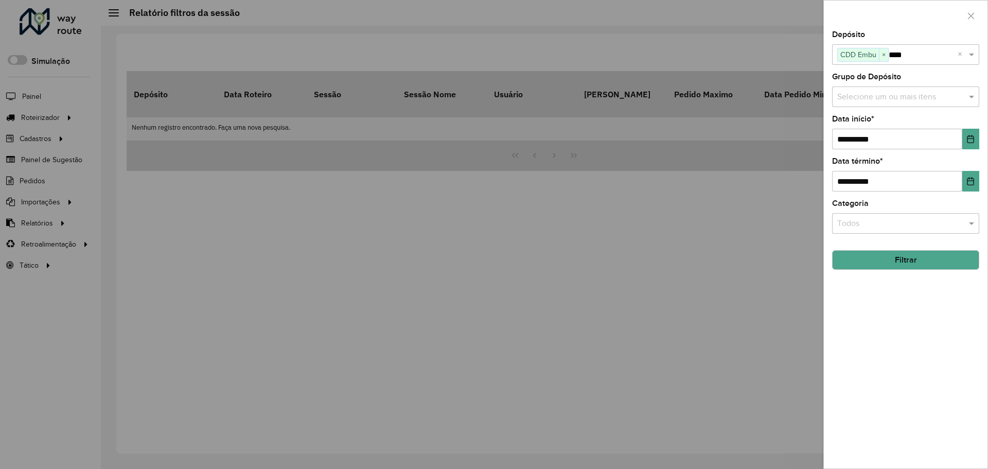
click at [894, 261] on button "Filtrar" at bounding box center [905, 260] width 147 height 20
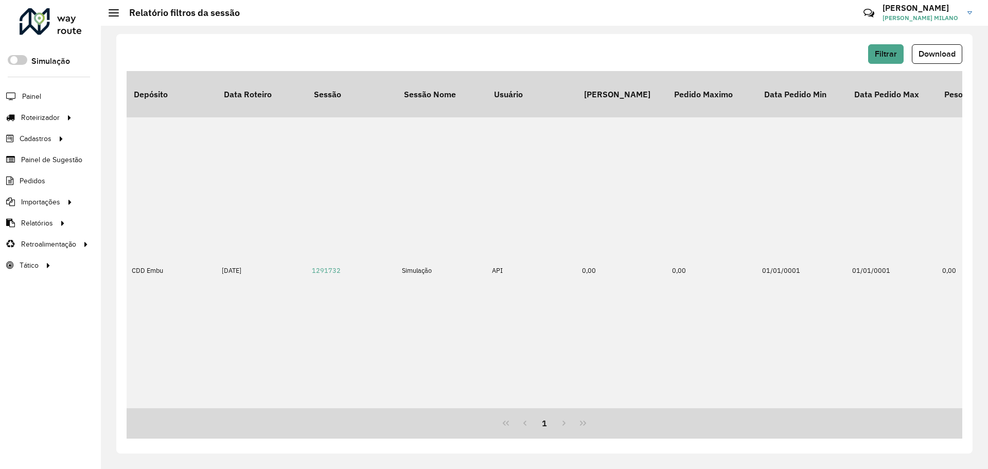
scroll to position [31, 0]
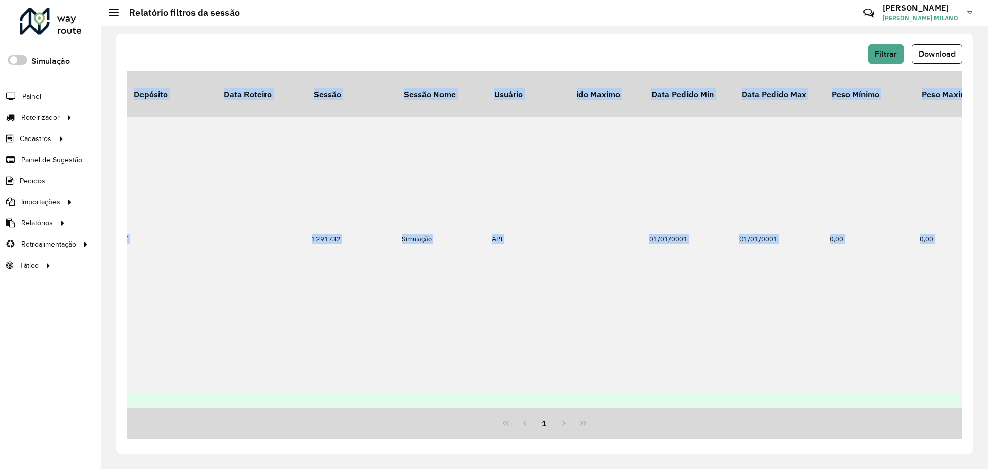
drag, startPoint x: 331, startPoint y: 408, endPoint x: 958, endPoint y: 394, distance: 627.2
click at [958, 394] on div "Depósito Data Roteiro Sessão Sessão Nome Usuário Pedido Mínimo Pedido Maximo Da…" at bounding box center [544, 254] width 835 height 367
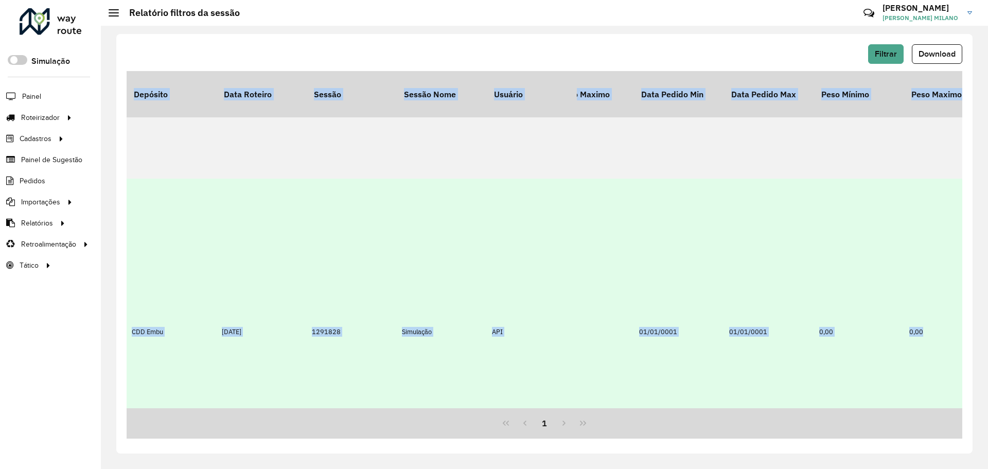
drag, startPoint x: 385, startPoint y: 404, endPoint x: 913, endPoint y: 398, distance: 527.8
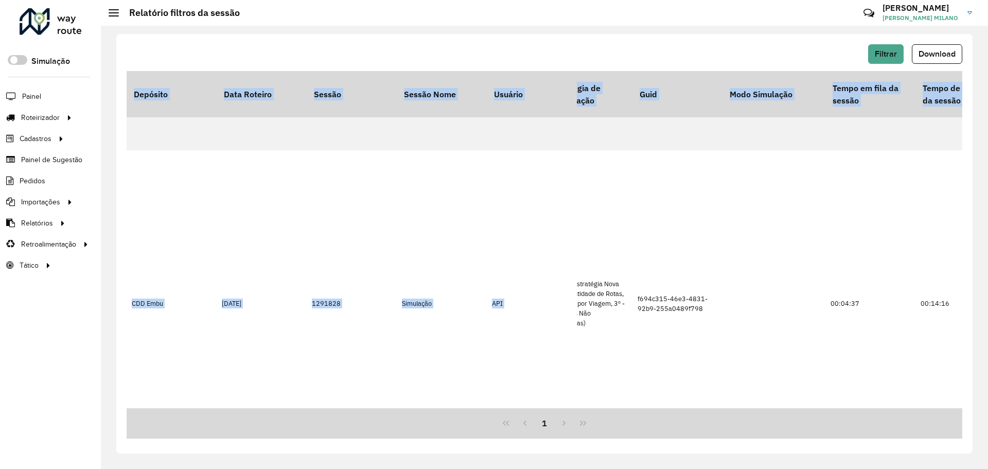
scroll to position [274, 2151]
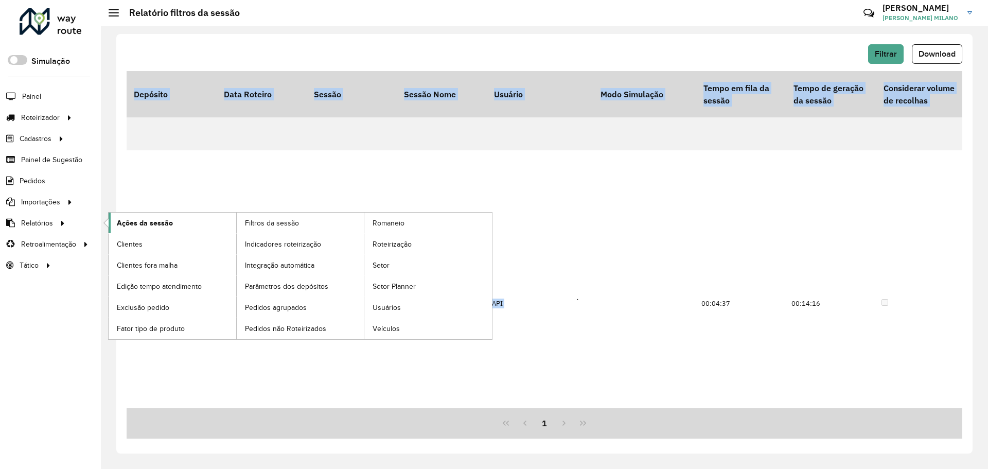
click at [179, 226] on link "Ações da sessão" at bounding box center [173, 222] width 128 height 21
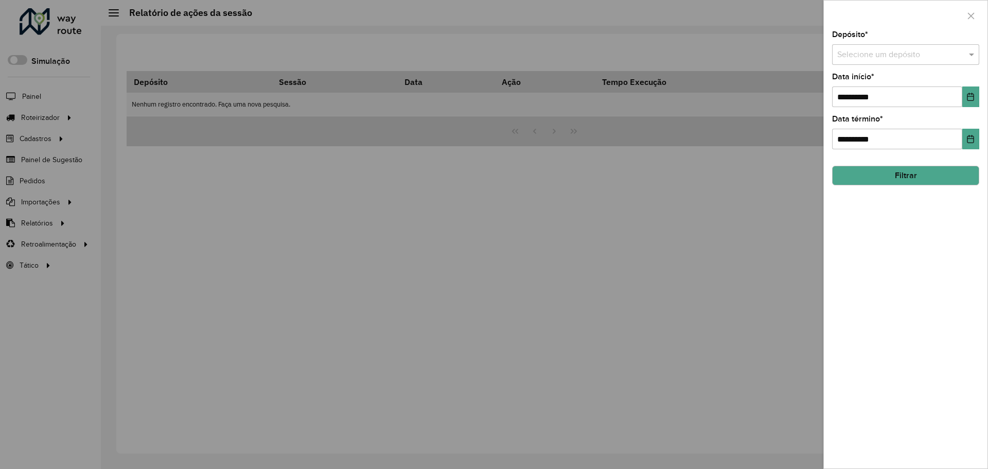
click at [890, 53] on input "text" at bounding box center [895, 55] width 116 height 12
type input "****"
click at [882, 103] on div "CDD Embu" at bounding box center [905, 101] width 146 height 17
click at [966, 102] on button "Choose Date" at bounding box center [970, 96] width 17 height 21
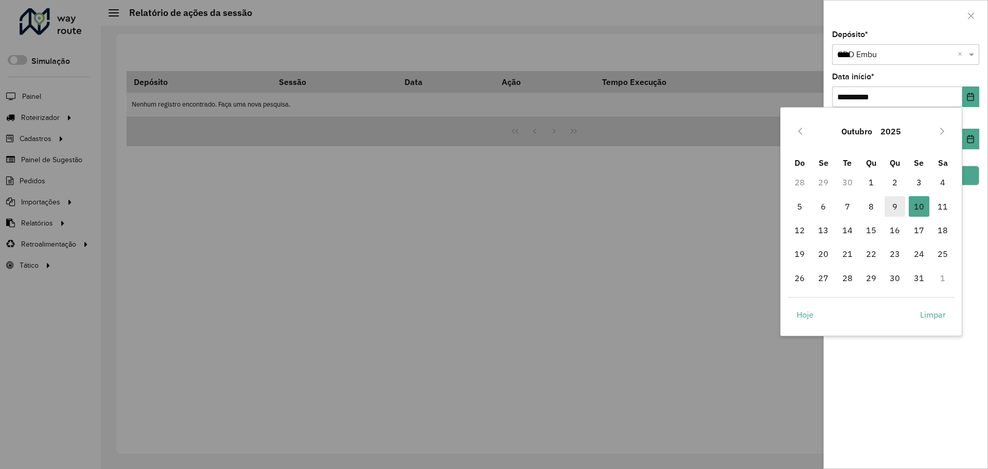
click at [893, 211] on span "9" at bounding box center [894, 206] width 21 height 21
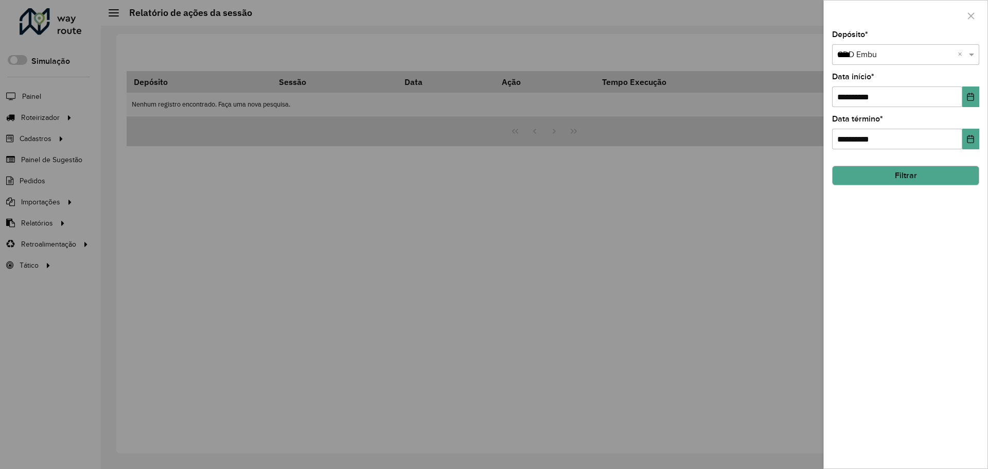
click at [921, 177] on button "Filtrar" at bounding box center [905, 176] width 147 height 20
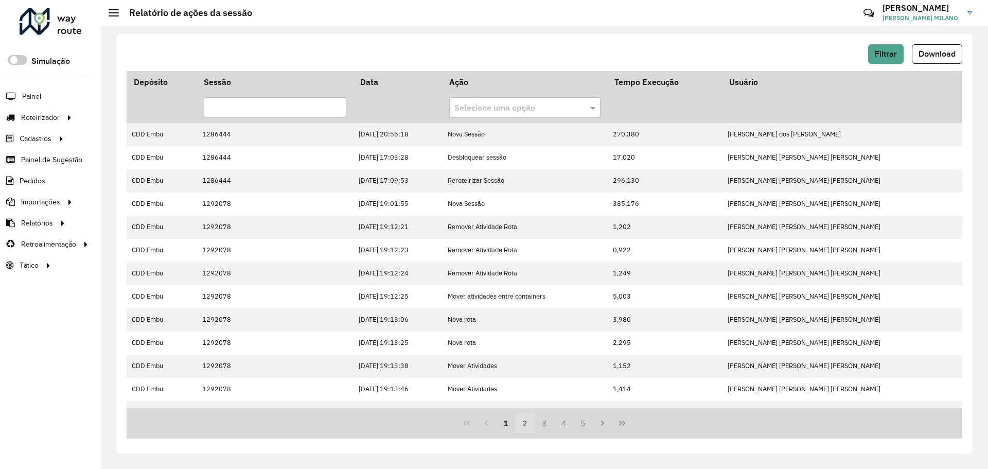
click at [526, 421] on button "2" at bounding box center [525, 423] width 20 height 20
click at [561, 426] on button "4" at bounding box center [564, 423] width 20 height 20
click at [570, 426] on button "5" at bounding box center [564, 423] width 20 height 20
click at [580, 424] on button "7" at bounding box center [584, 423] width 20 height 20
click at [592, 424] on button "9" at bounding box center [584, 423] width 20 height 20
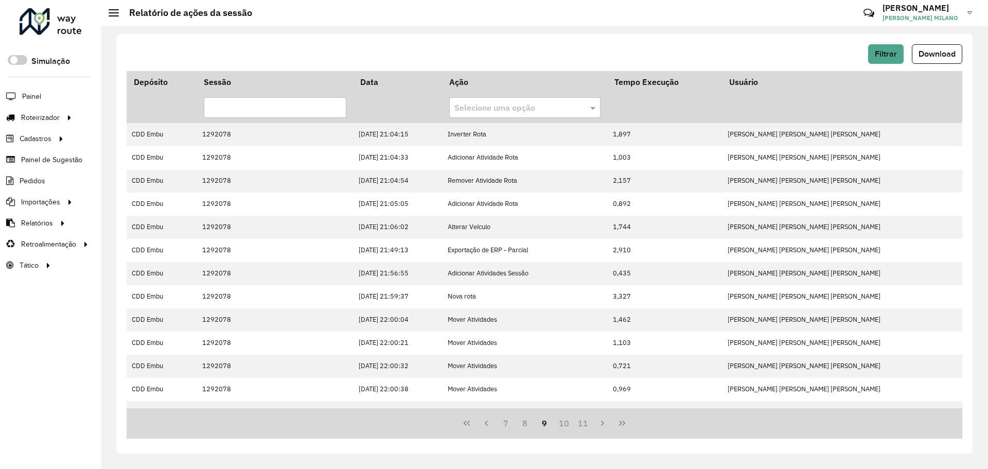
click at [15, 18] on div "Roteirizador AmbevTech" at bounding box center [50, 23] width 101 height 30
click at [28, 21] on div at bounding box center [51, 21] width 62 height 27
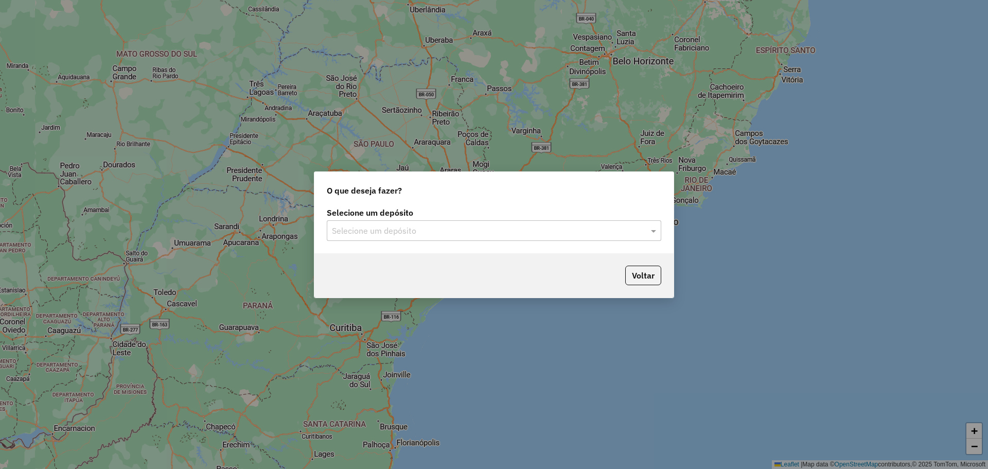
click at [448, 229] on input "text" at bounding box center [483, 231] width 303 height 12
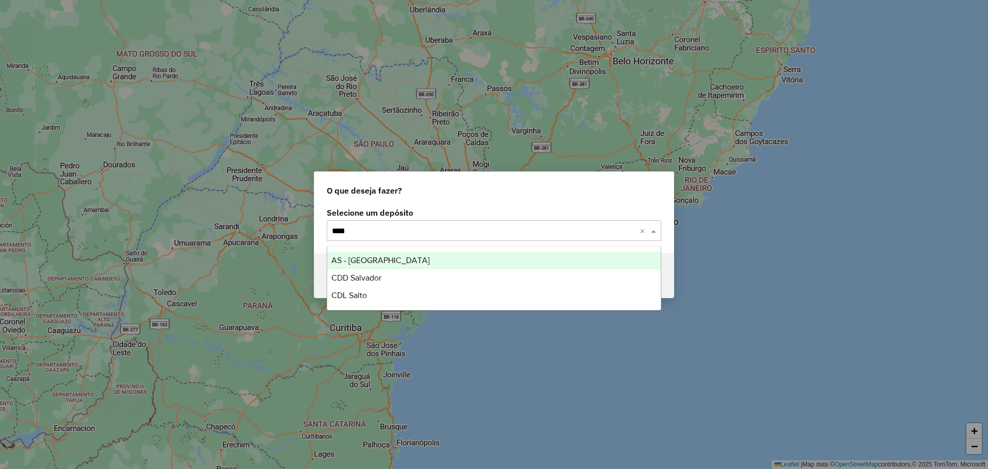
type input "*****"
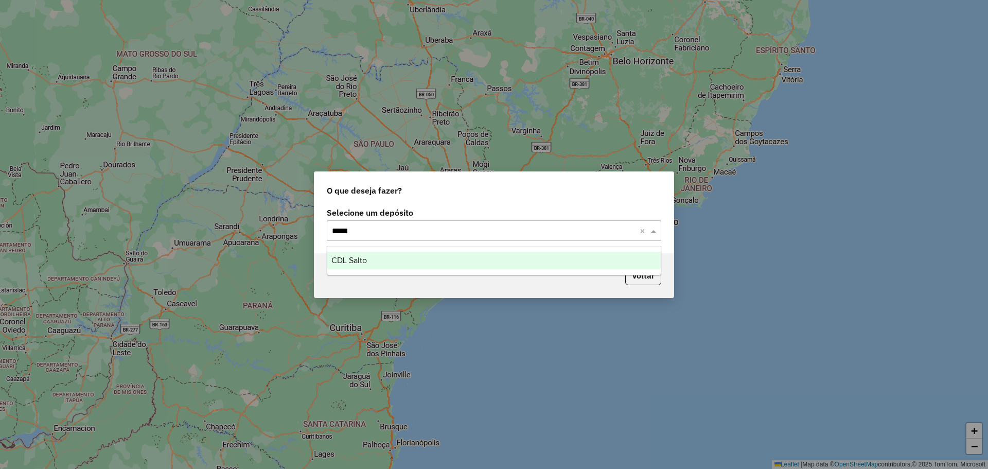
click at [459, 258] on div "CDL Salto" at bounding box center [493, 260] width 333 height 17
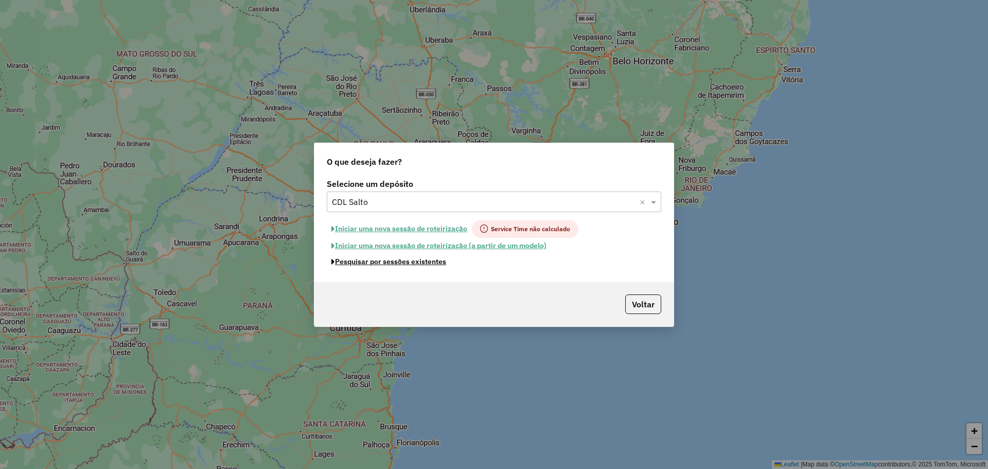
click at [435, 261] on button "Pesquisar por sessões existentes" at bounding box center [389, 262] width 124 height 16
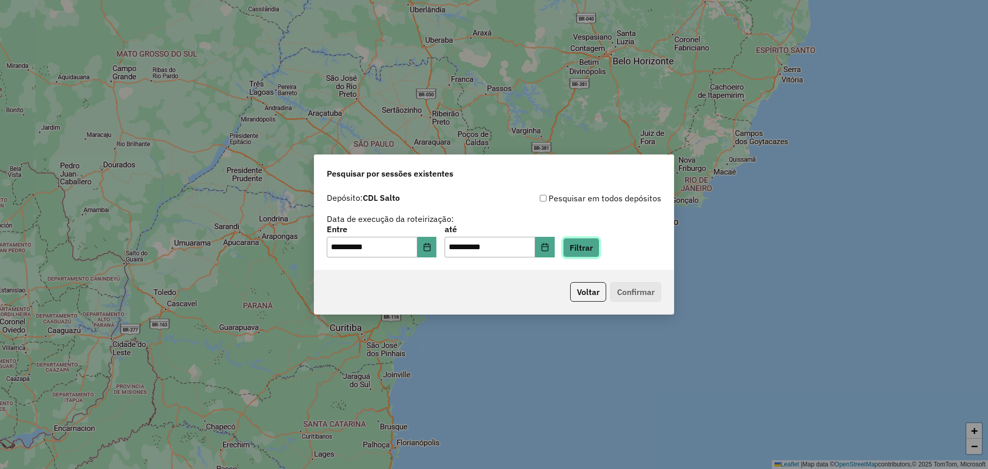
click at [593, 250] on button "Filtrar" at bounding box center [581, 248] width 37 height 20
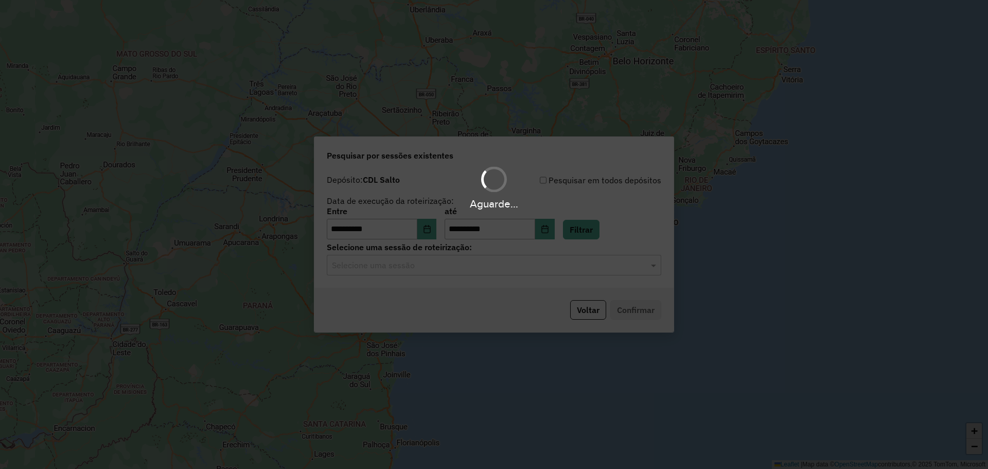
click at [415, 272] on div "Selecione uma sessão" at bounding box center [494, 265] width 334 height 21
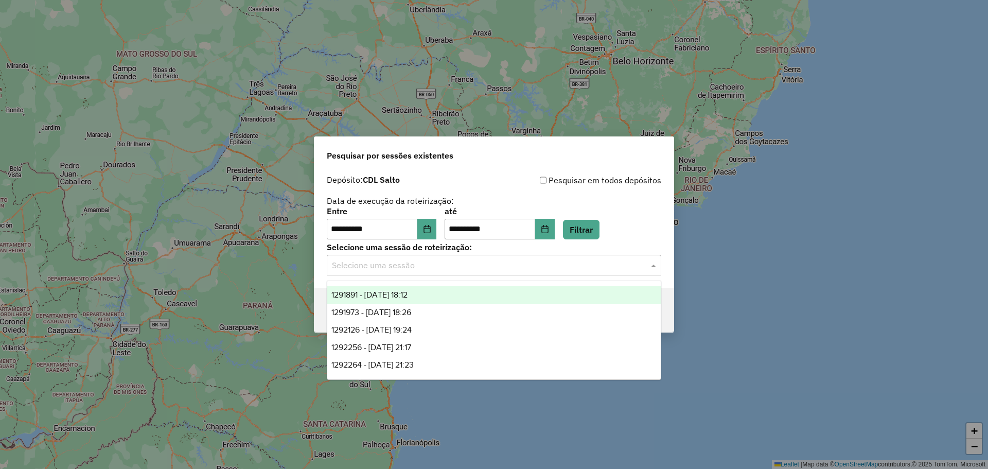
click at [582, 188] on div "**********" at bounding box center [494, 206] width 334 height 65
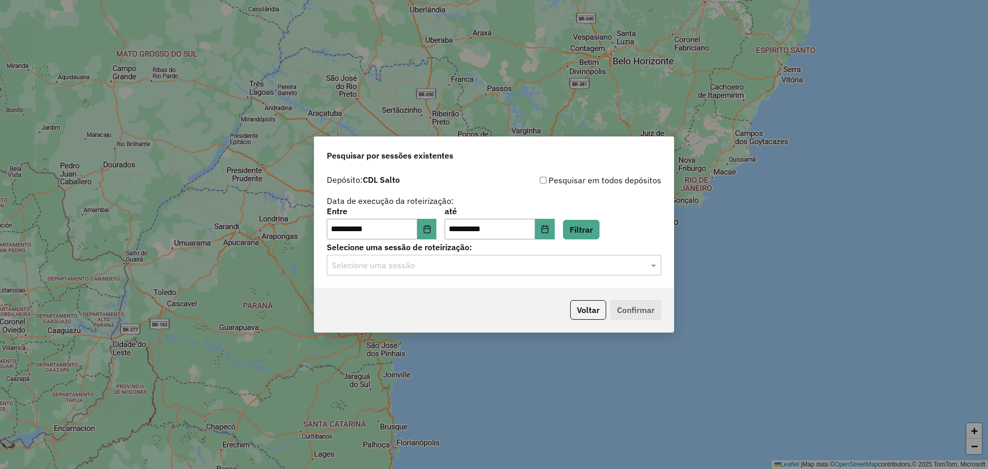
click at [462, 268] on input "text" at bounding box center [483, 265] width 303 height 12
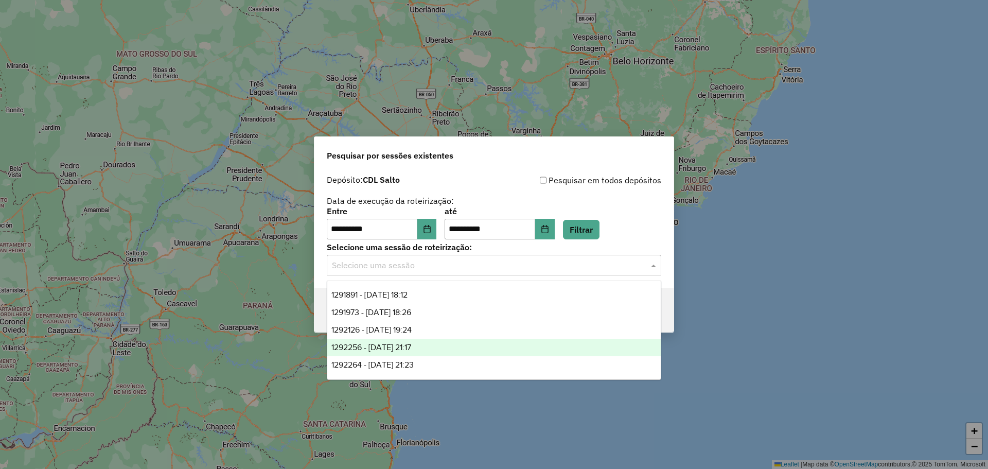
click at [463, 338] on div "1292256 - [DATE] 21:17" at bounding box center [493, 346] width 333 height 17
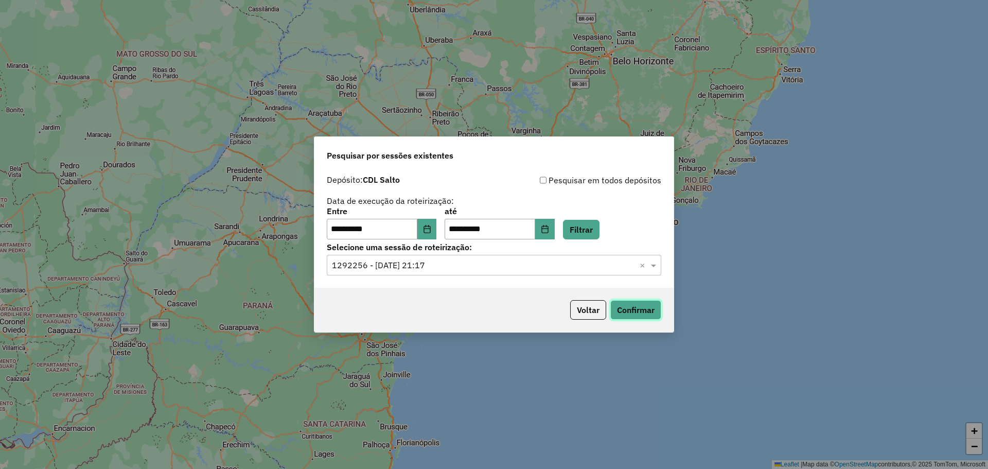
click at [642, 315] on button "Confirmar" at bounding box center [635, 310] width 51 height 20
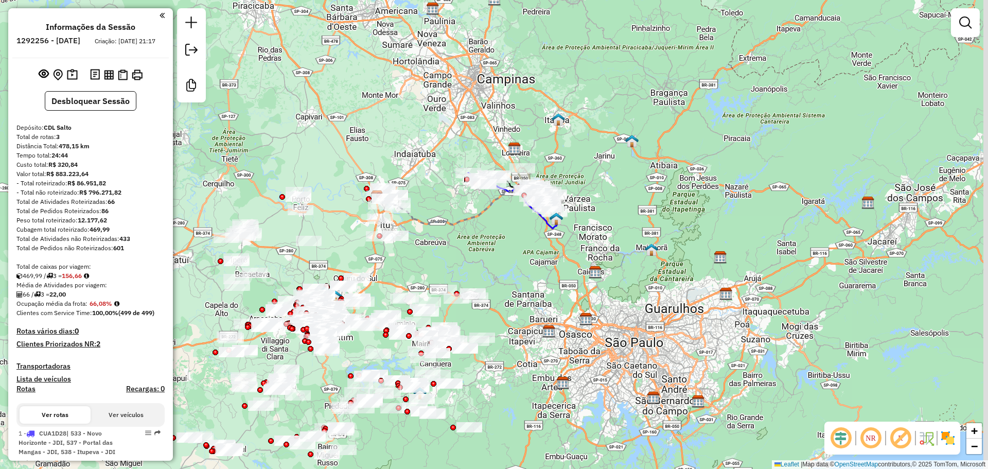
drag, startPoint x: 548, startPoint y: 225, endPoint x: 398, endPoint y: 224, distance: 150.2
click at [397, 223] on div "Janela de atendimento Grade de atendimento Capacidade Transportadoras Veículos …" at bounding box center [494, 234] width 988 height 469
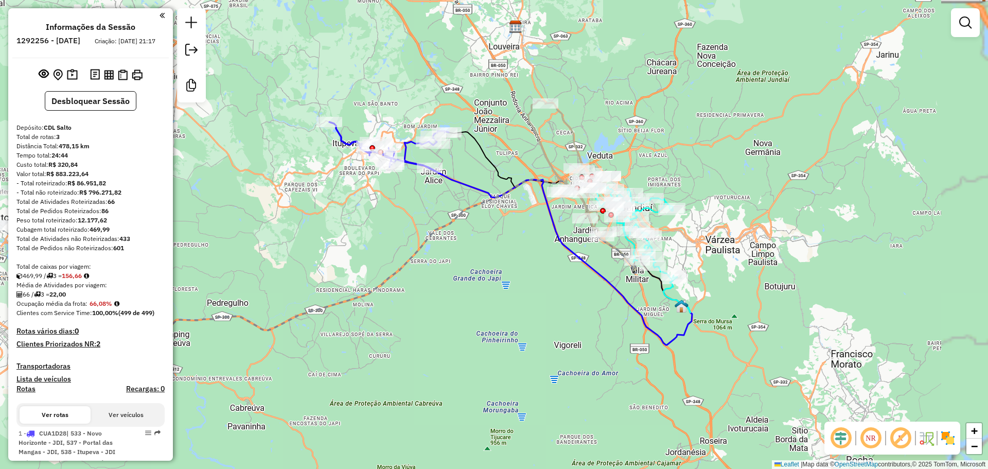
drag, startPoint x: 560, startPoint y: 254, endPoint x: 392, endPoint y: 218, distance: 172.0
click at [392, 218] on div "Janela de atendimento Grade de atendimento Capacidade Transportadoras Veículos …" at bounding box center [494, 234] width 988 height 469
